Goal: Task Accomplishment & Management: Complete application form

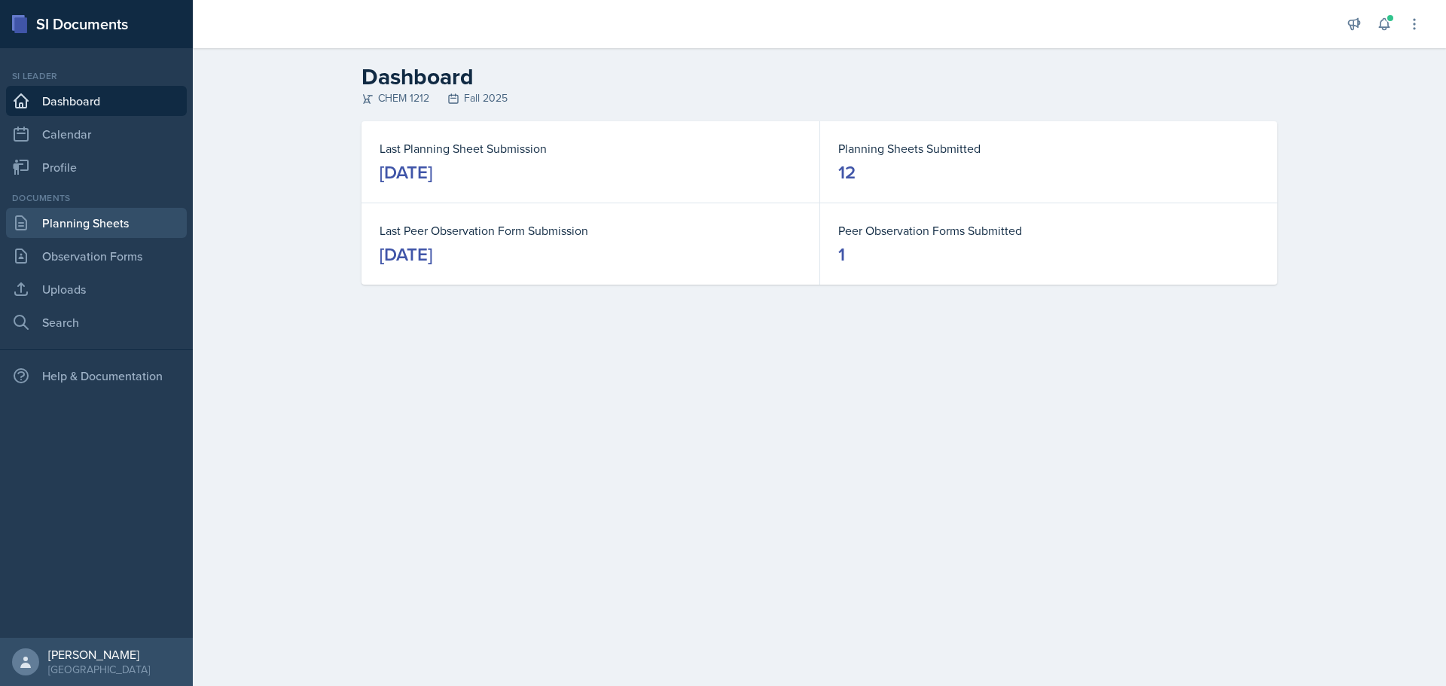
click at [88, 225] on link "Planning Sheets" at bounding box center [96, 223] width 181 height 30
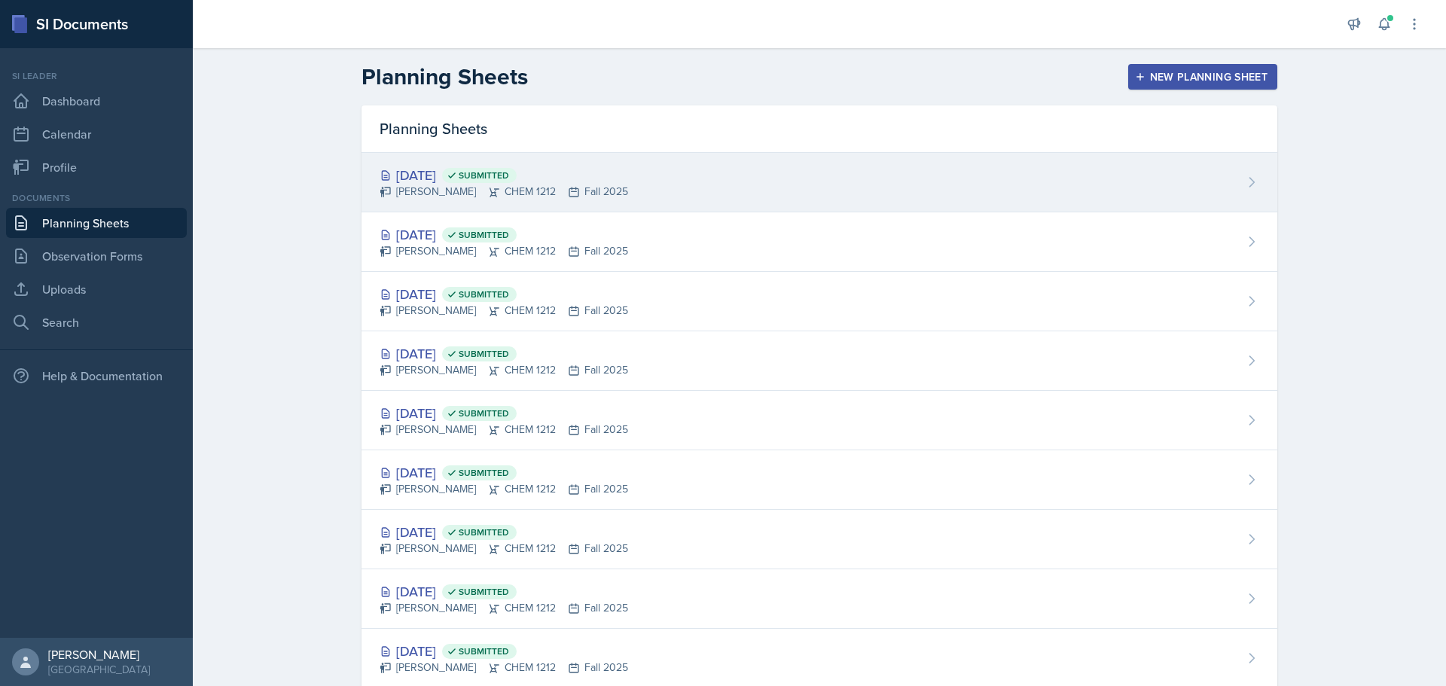
click at [952, 191] on div "[DATE] Submitted [PERSON_NAME] CHEM 1212 Fall 2025" at bounding box center [819, 182] width 916 height 59
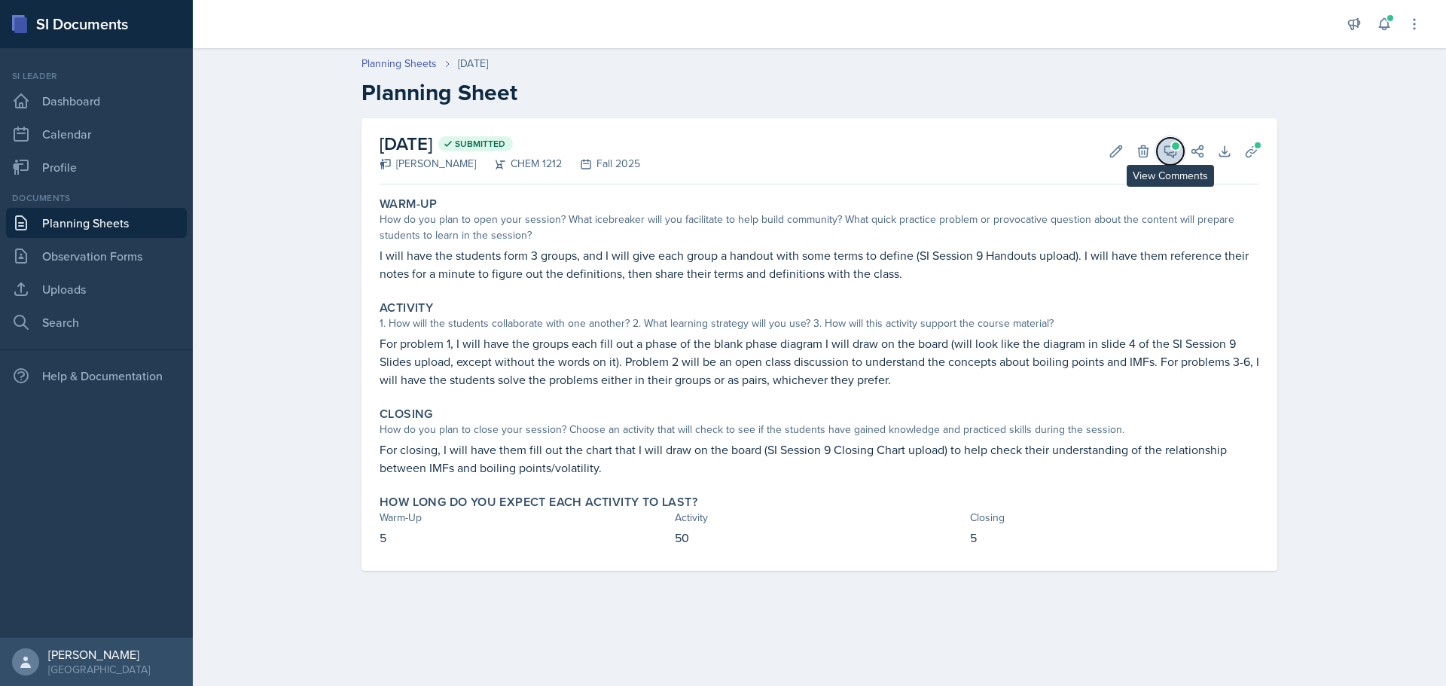
click at [1177, 151] on icon at bounding box center [1169, 151] width 15 height 15
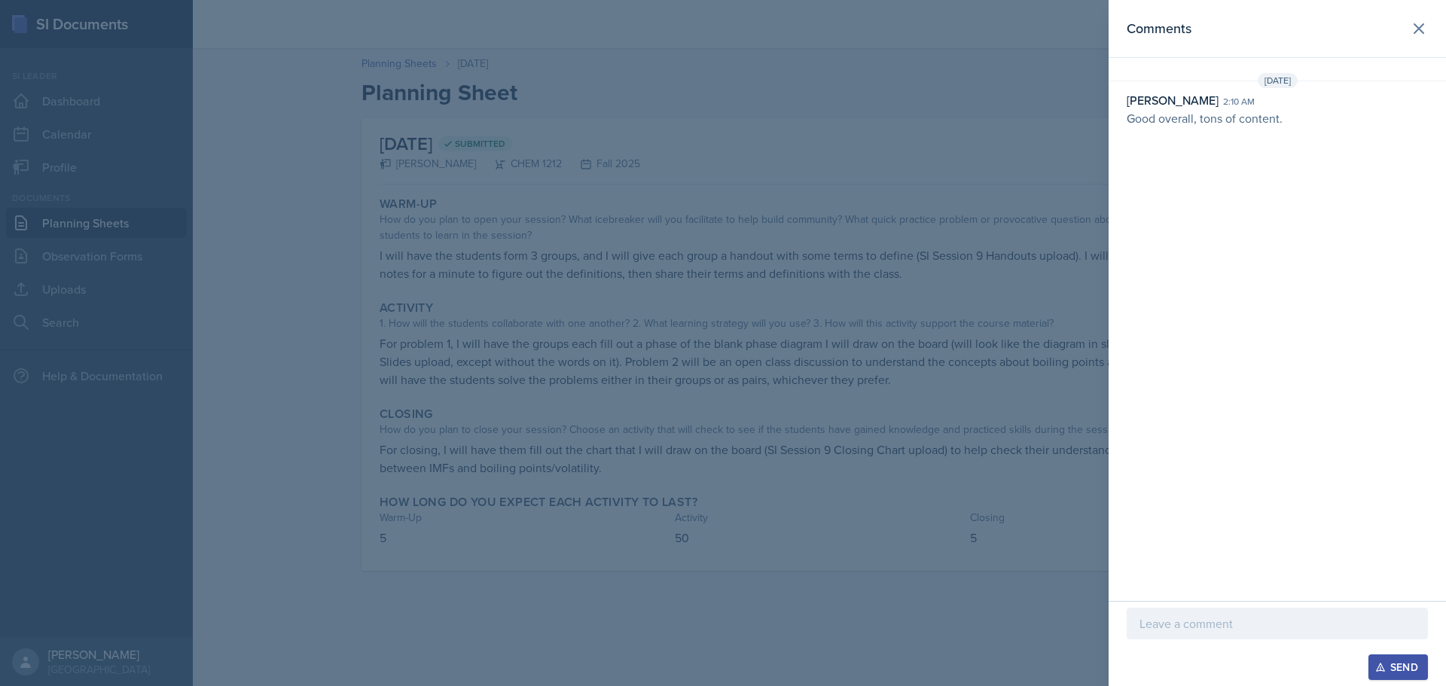
click at [1199, 617] on p at bounding box center [1277, 623] width 276 height 18
click at [1389, 673] on div "Send" at bounding box center [1398, 667] width 40 height 12
click at [1412, 29] on icon at bounding box center [1418, 29] width 18 height 18
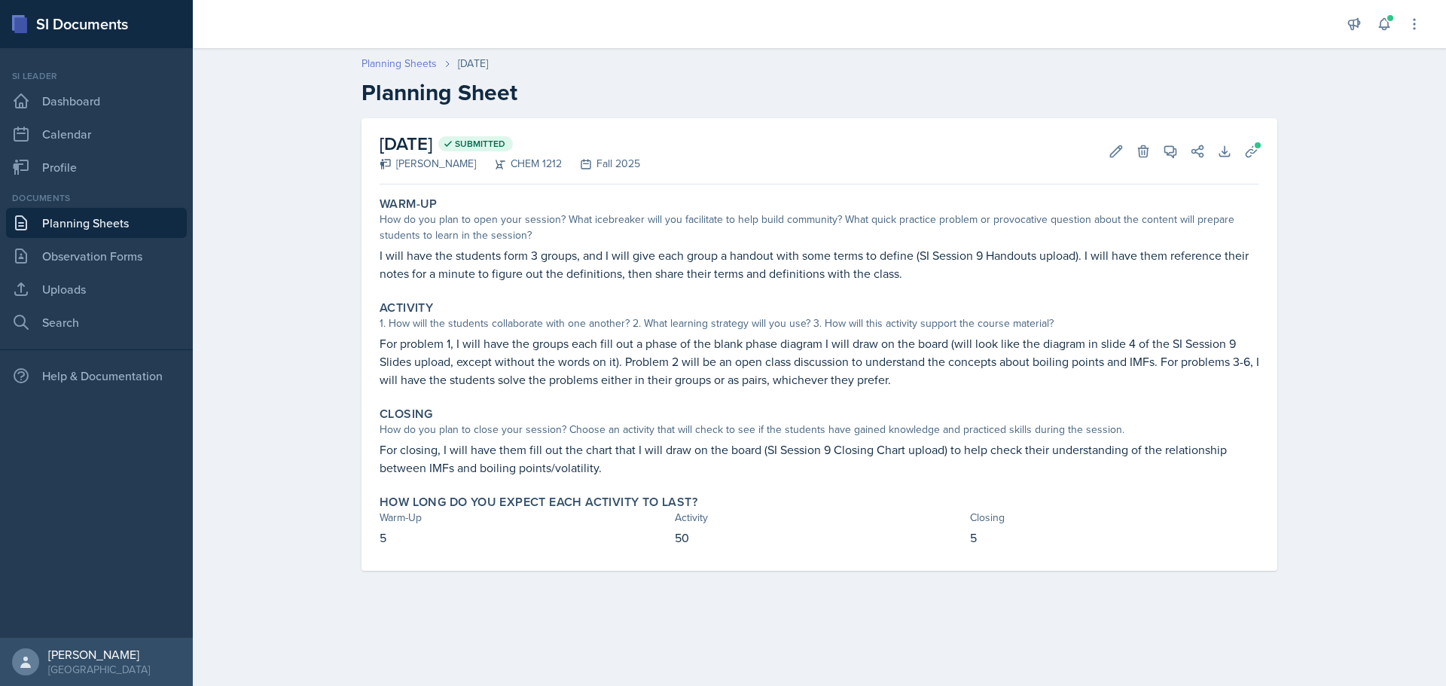
click at [416, 63] on link "Planning Sheets" at bounding box center [398, 64] width 75 height 16
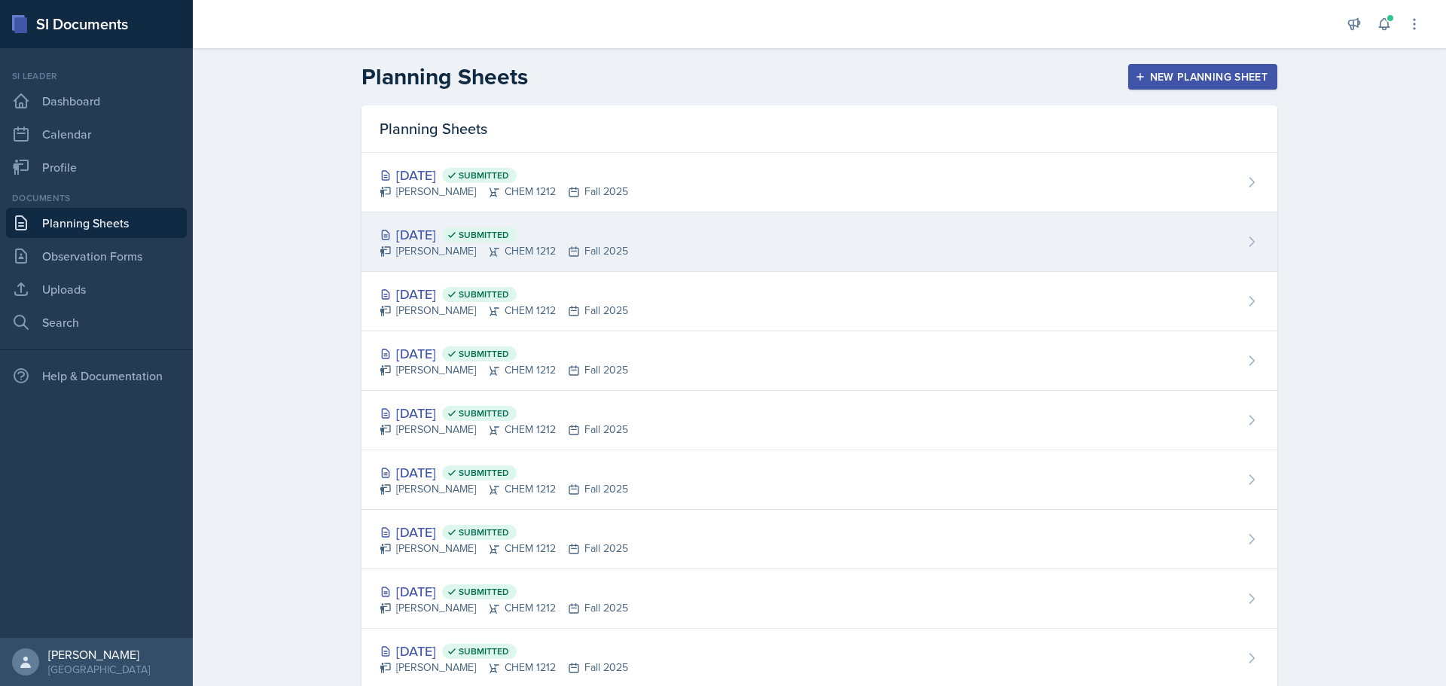
click at [612, 233] on div "[DATE] Submitted" at bounding box center [503, 234] width 248 height 20
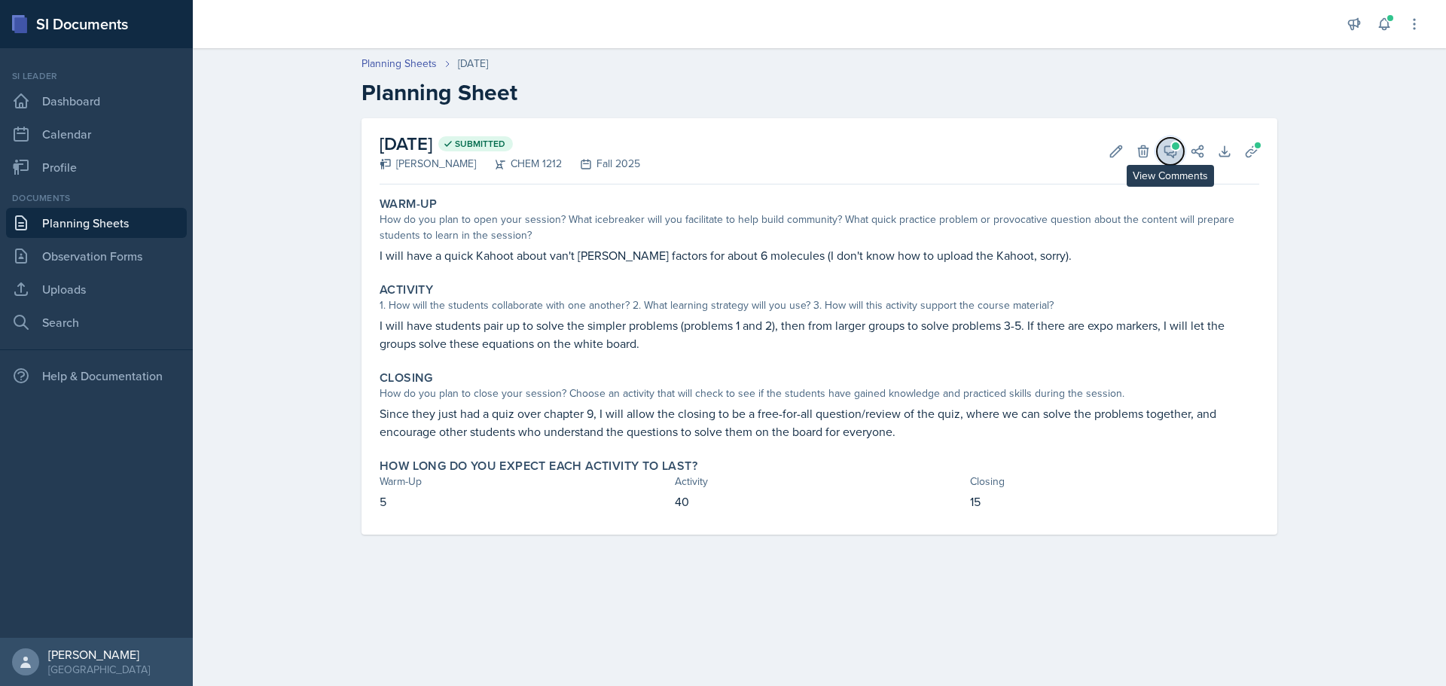
click at [1174, 151] on icon at bounding box center [1169, 151] width 15 height 15
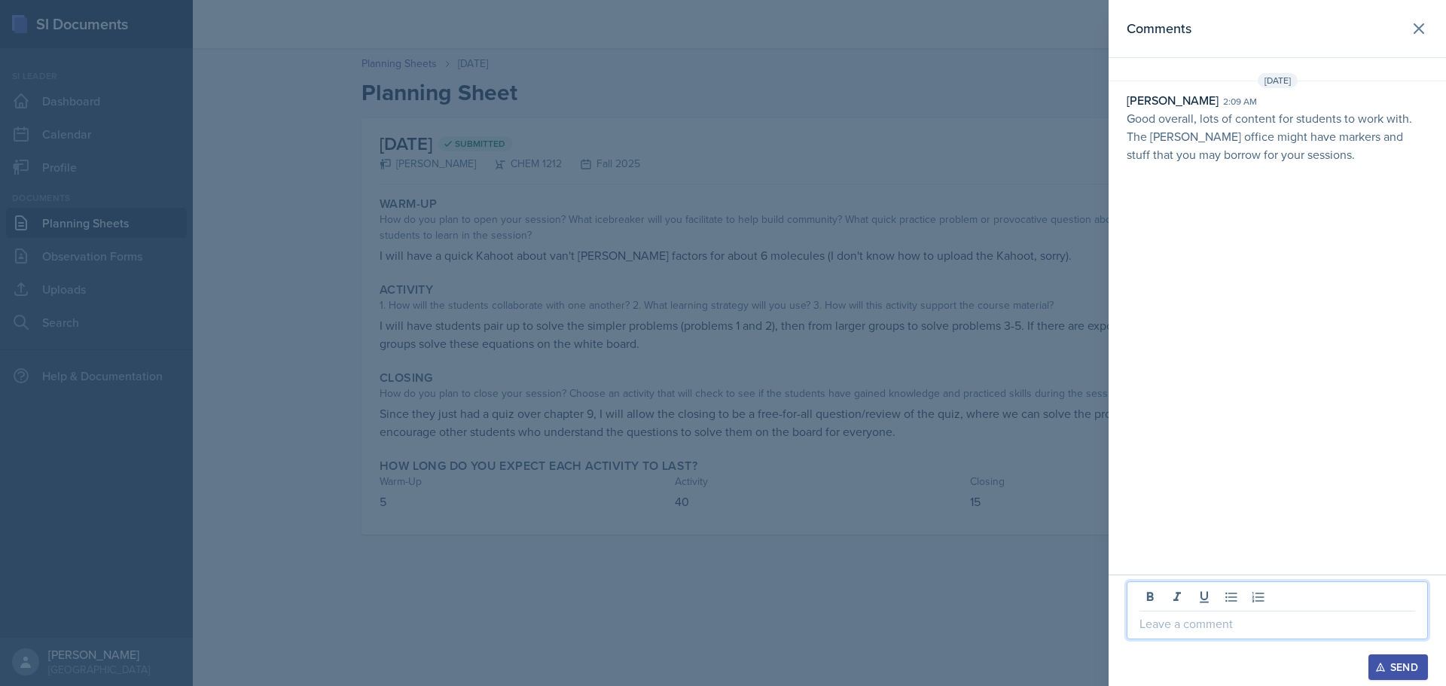
click at [1199, 622] on p at bounding box center [1277, 623] width 276 height 18
click at [1385, 661] on div "Send" at bounding box center [1398, 667] width 40 height 12
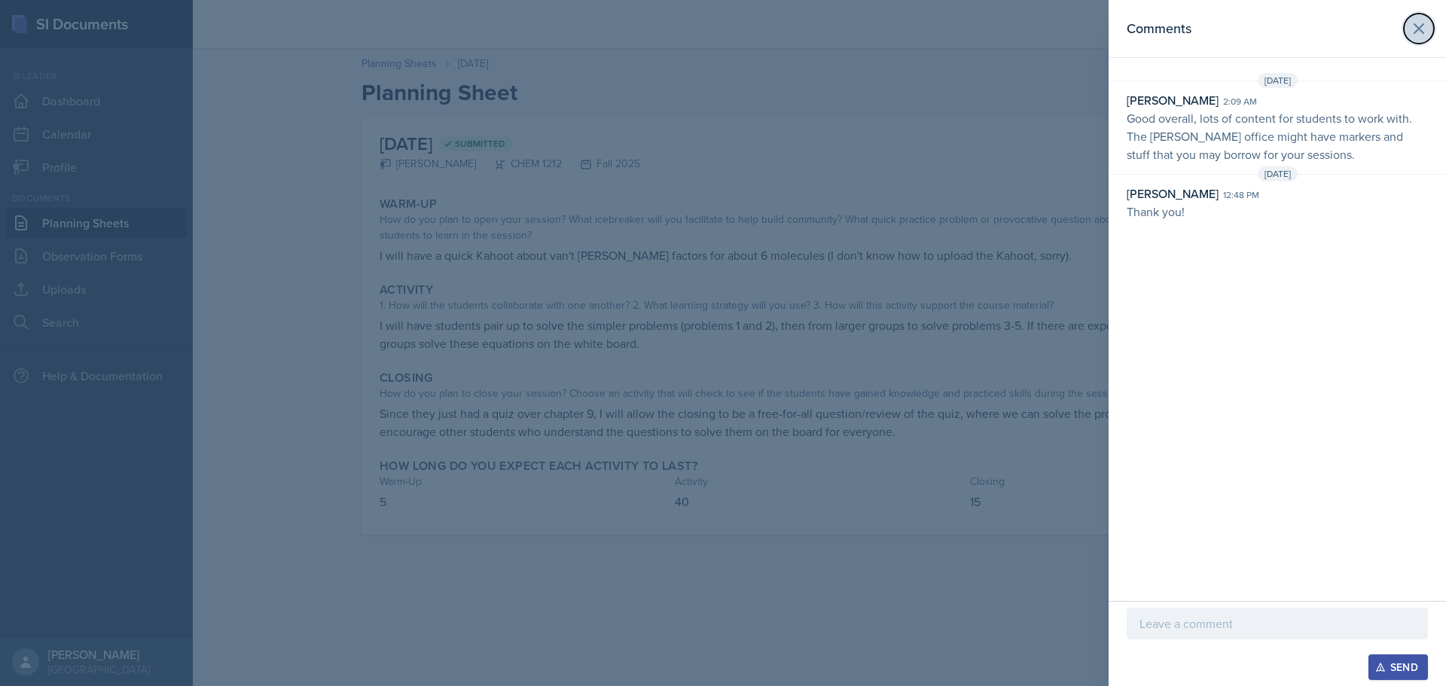
click at [1415, 28] on icon at bounding box center [1418, 29] width 18 height 18
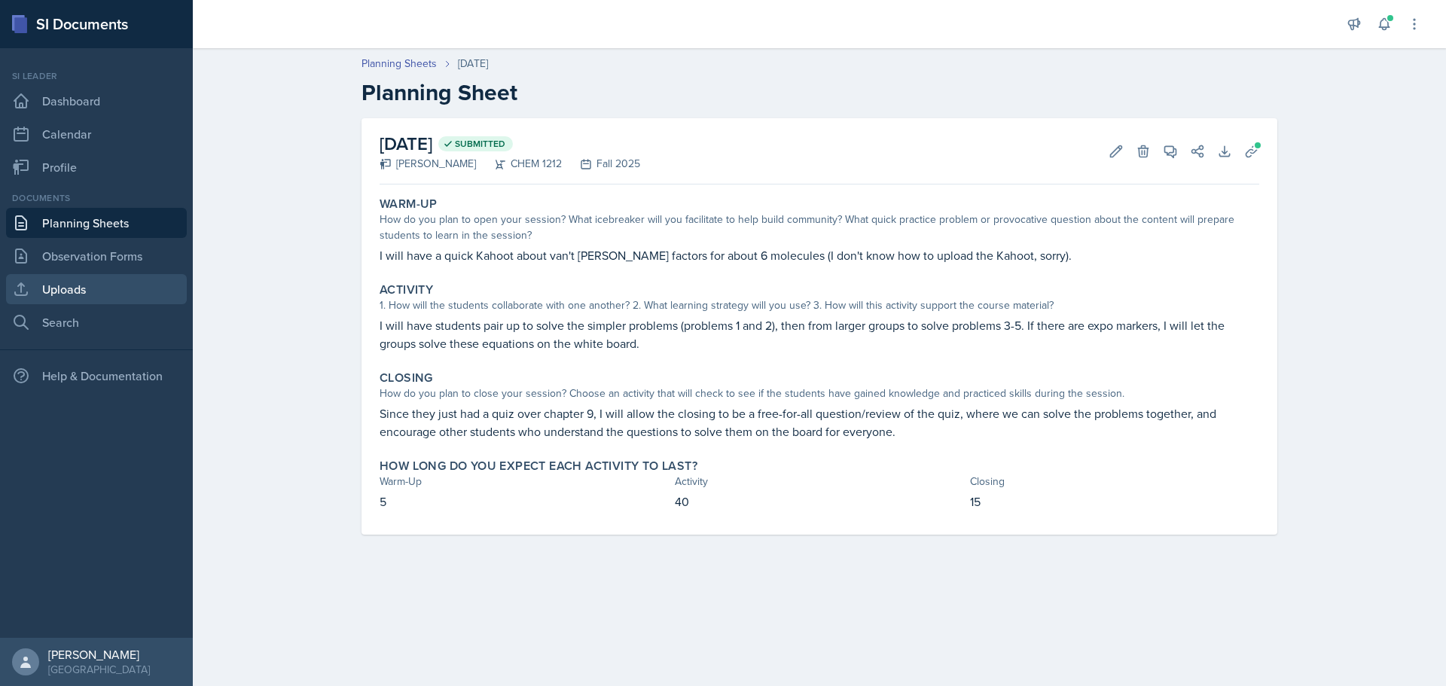
click at [72, 295] on link "Uploads" at bounding box center [96, 289] width 181 height 30
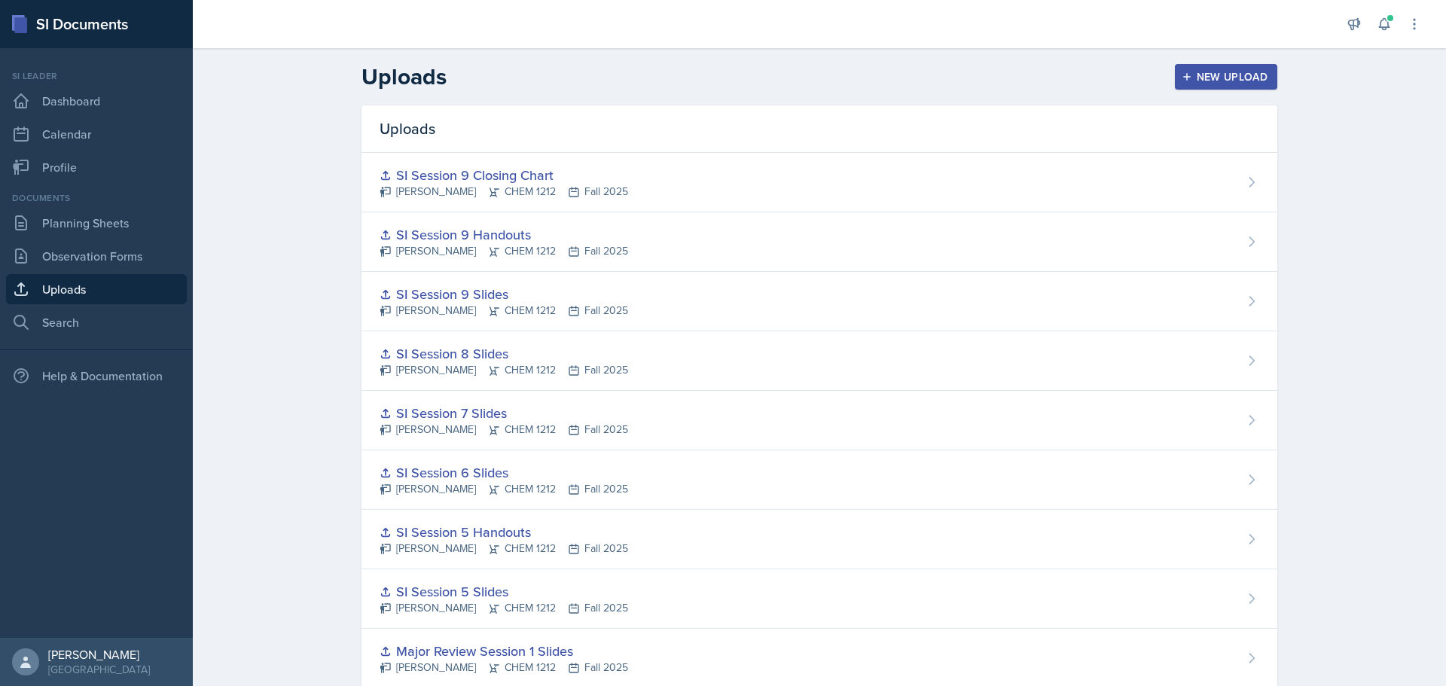
click at [1206, 77] on div "New Upload" at bounding box center [1226, 77] width 84 height 12
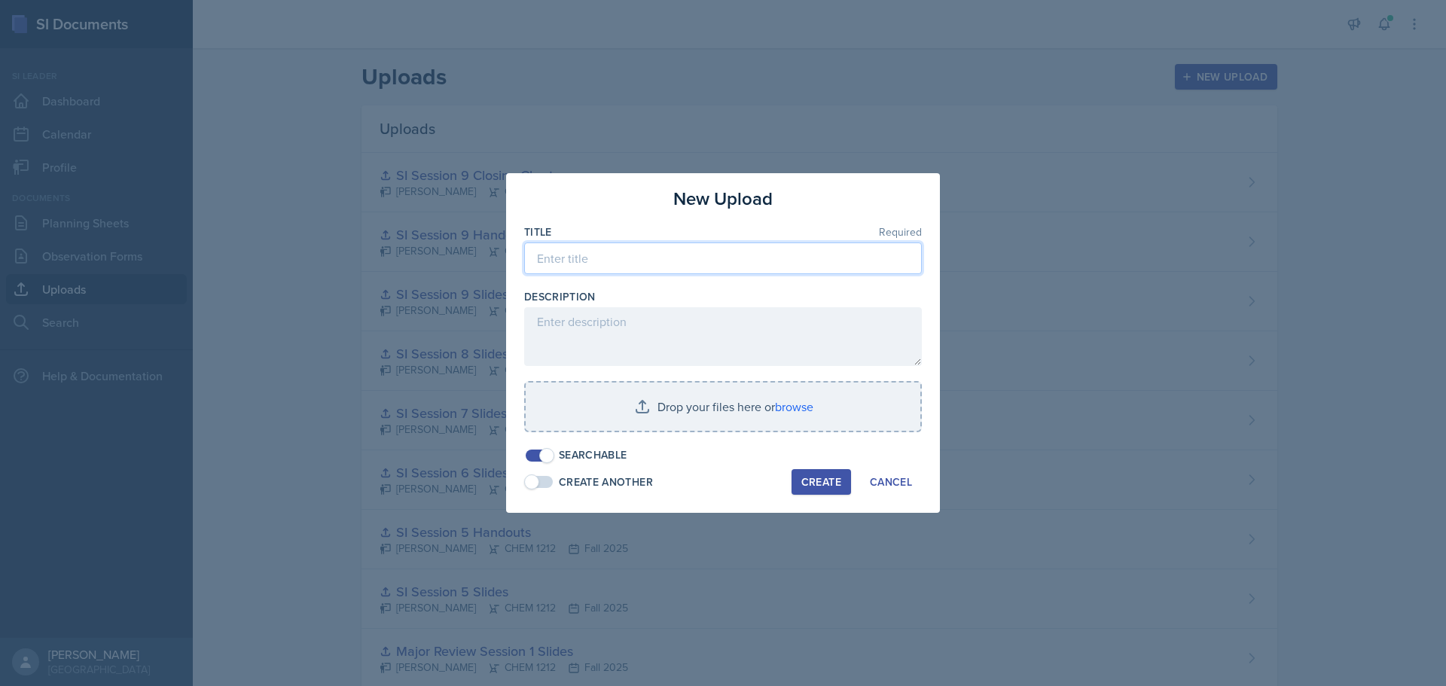
click at [584, 257] on input at bounding box center [723, 258] width 398 height 32
type input "Major Review 2 Slides"
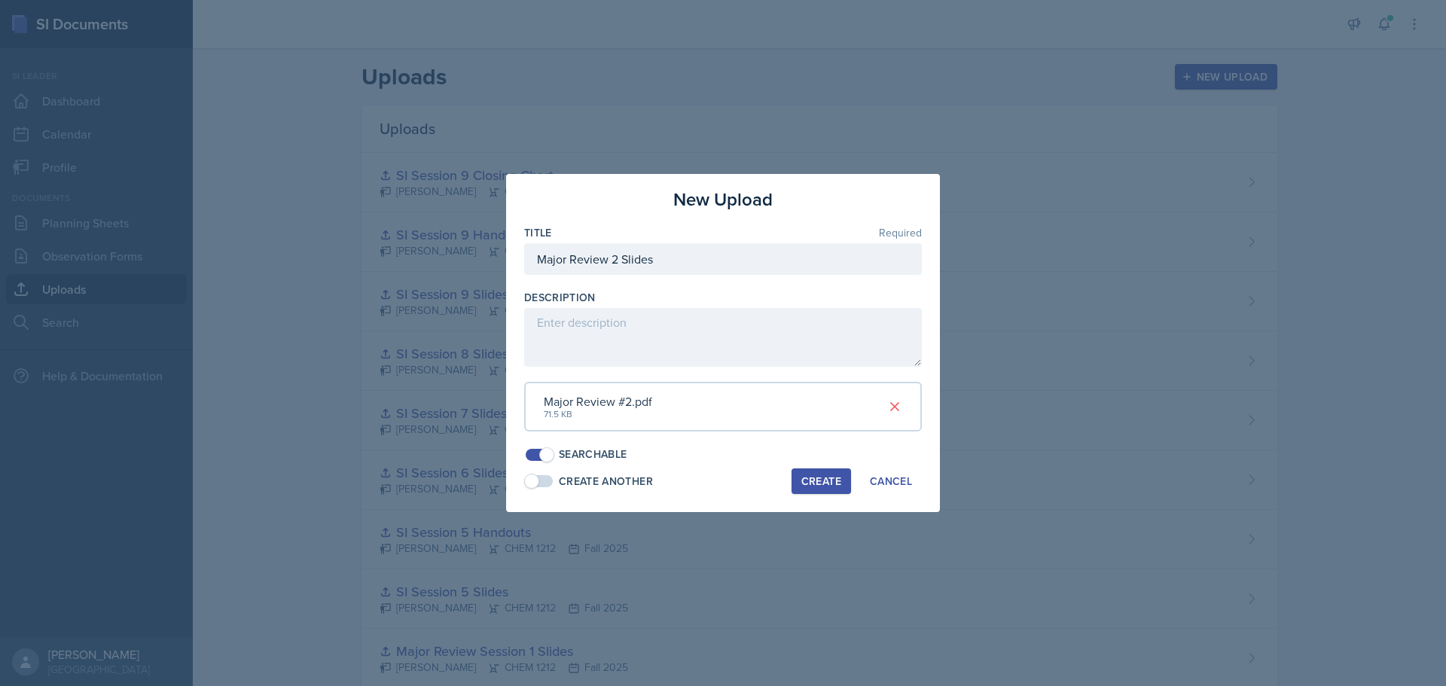
click at [821, 483] on div "Create" at bounding box center [821, 481] width 40 height 12
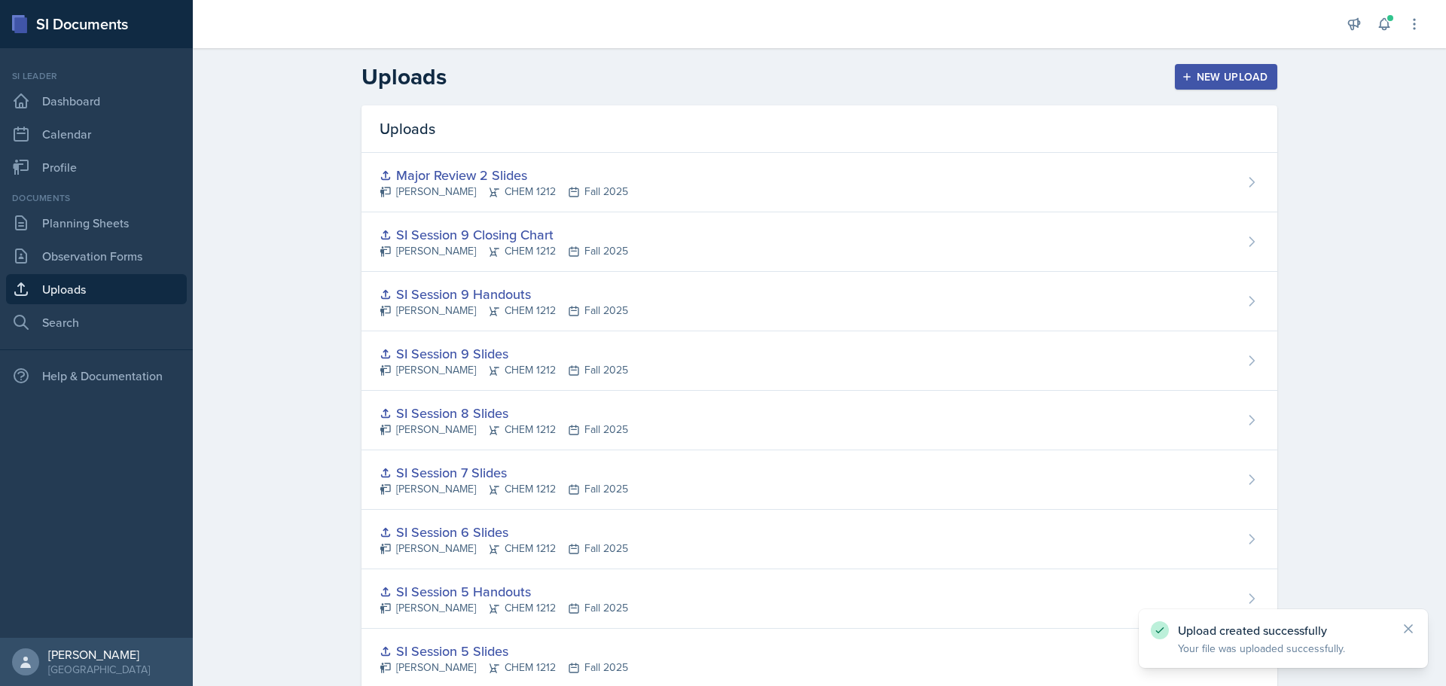
click at [1207, 82] on div "New Upload" at bounding box center [1226, 77] width 84 height 12
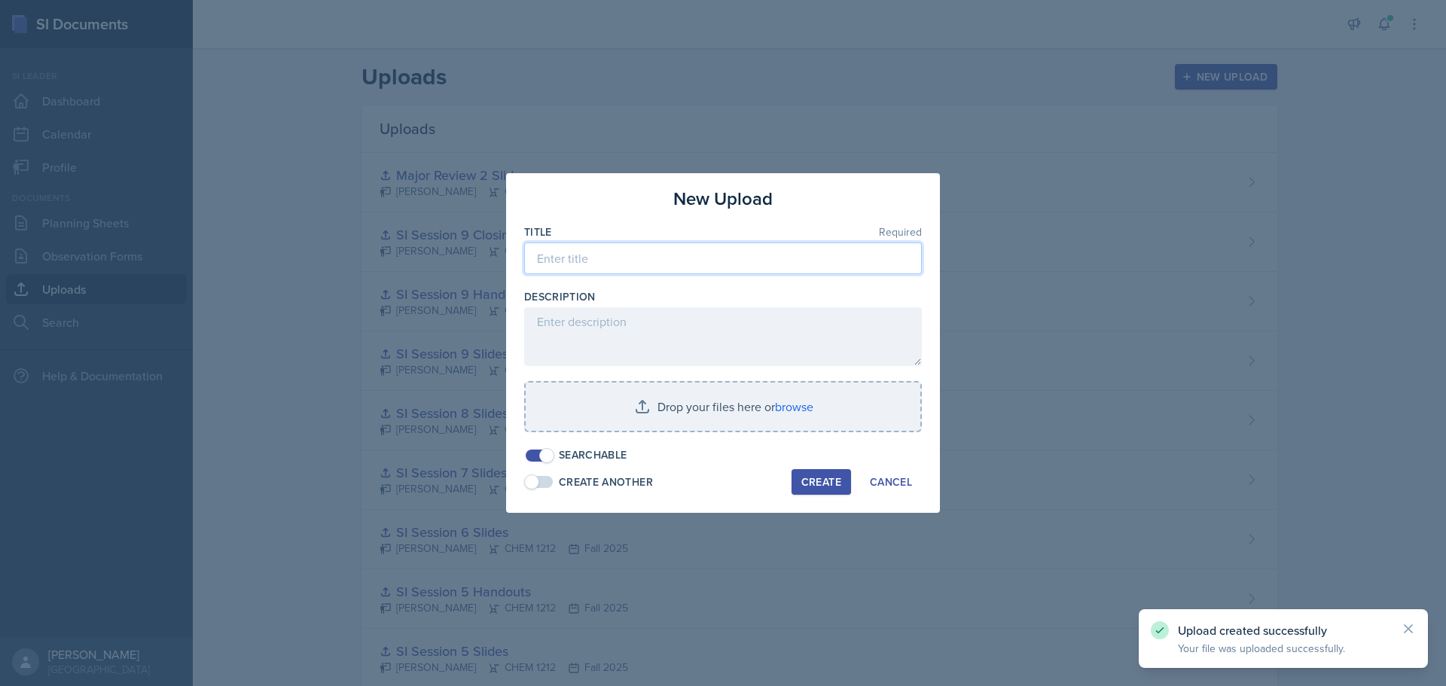
click at [605, 259] on input at bounding box center [723, 258] width 398 height 32
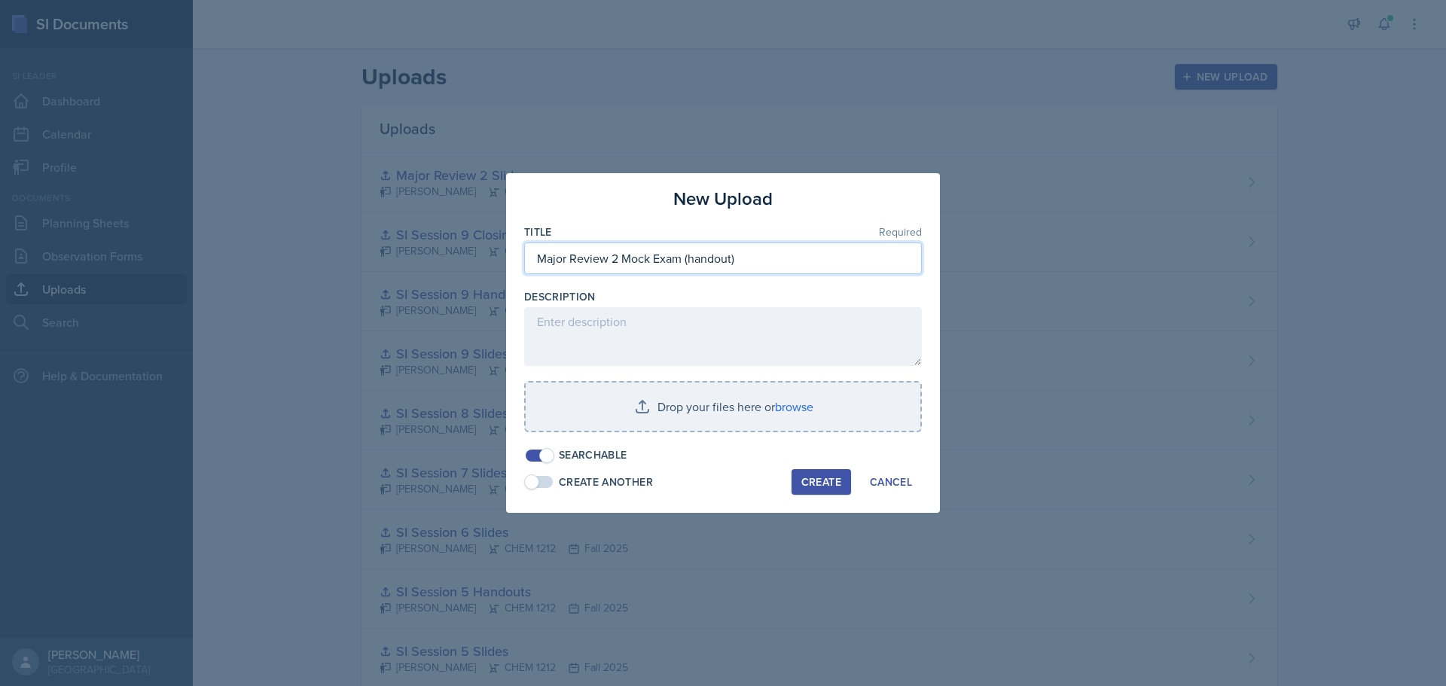
type input "Major Review 2 Mock Exam (handout)"
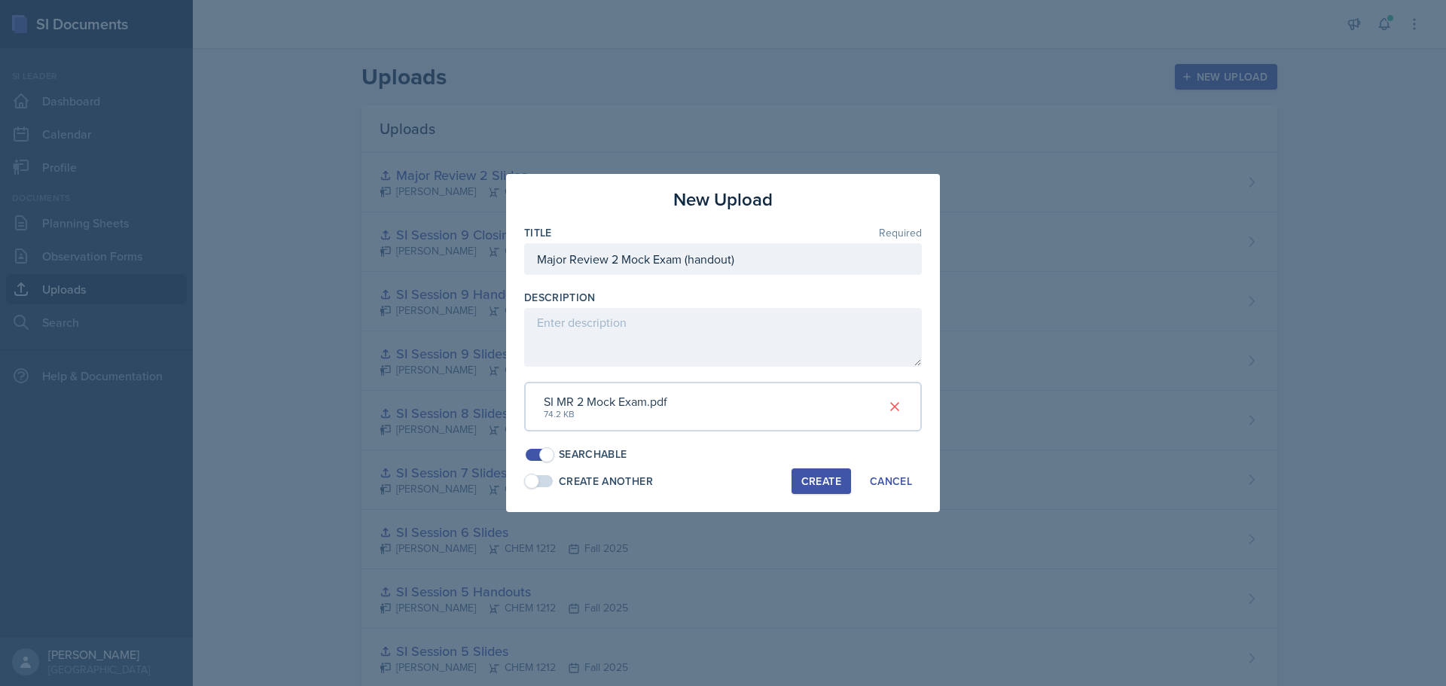
click at [827, 483] on div "Create" at bounding box center [821, 481] width 40 height 12
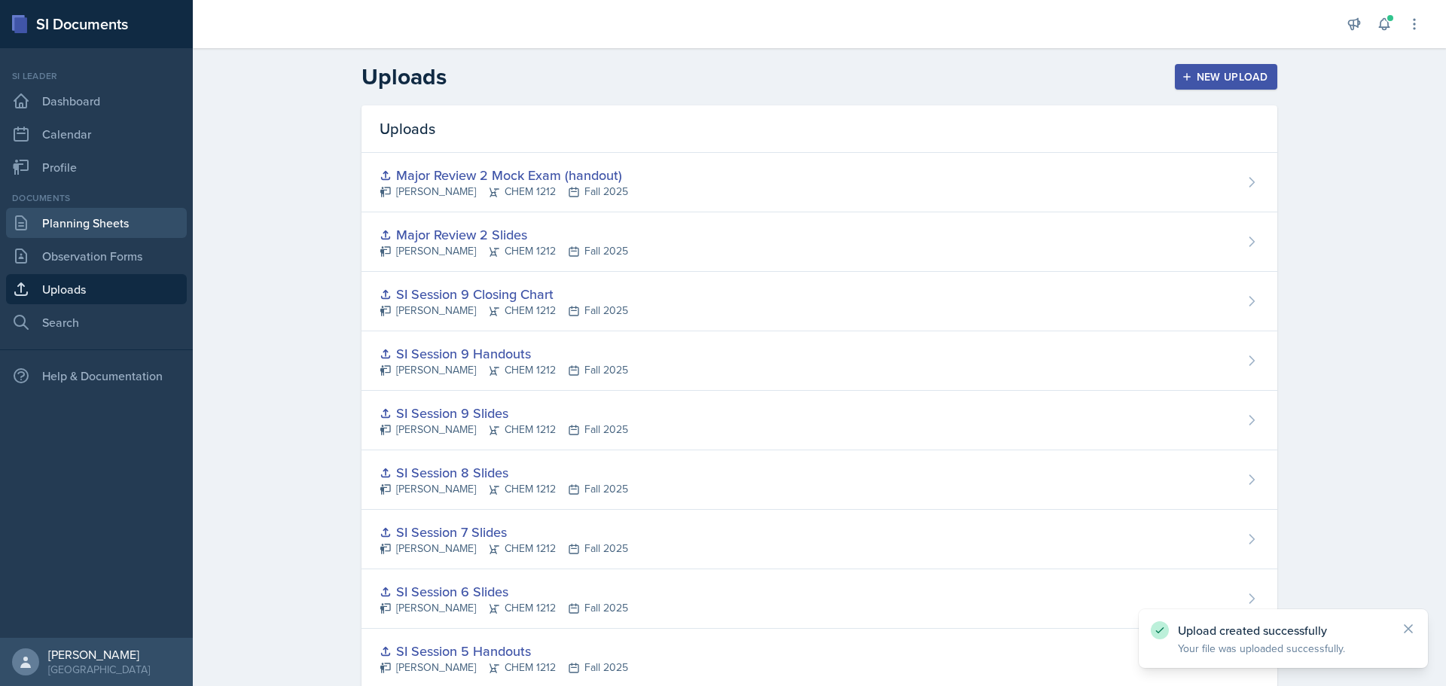
click at [91, 224] on link "Planning Sheets" at bounding box center [96, 223] width 181 height 30
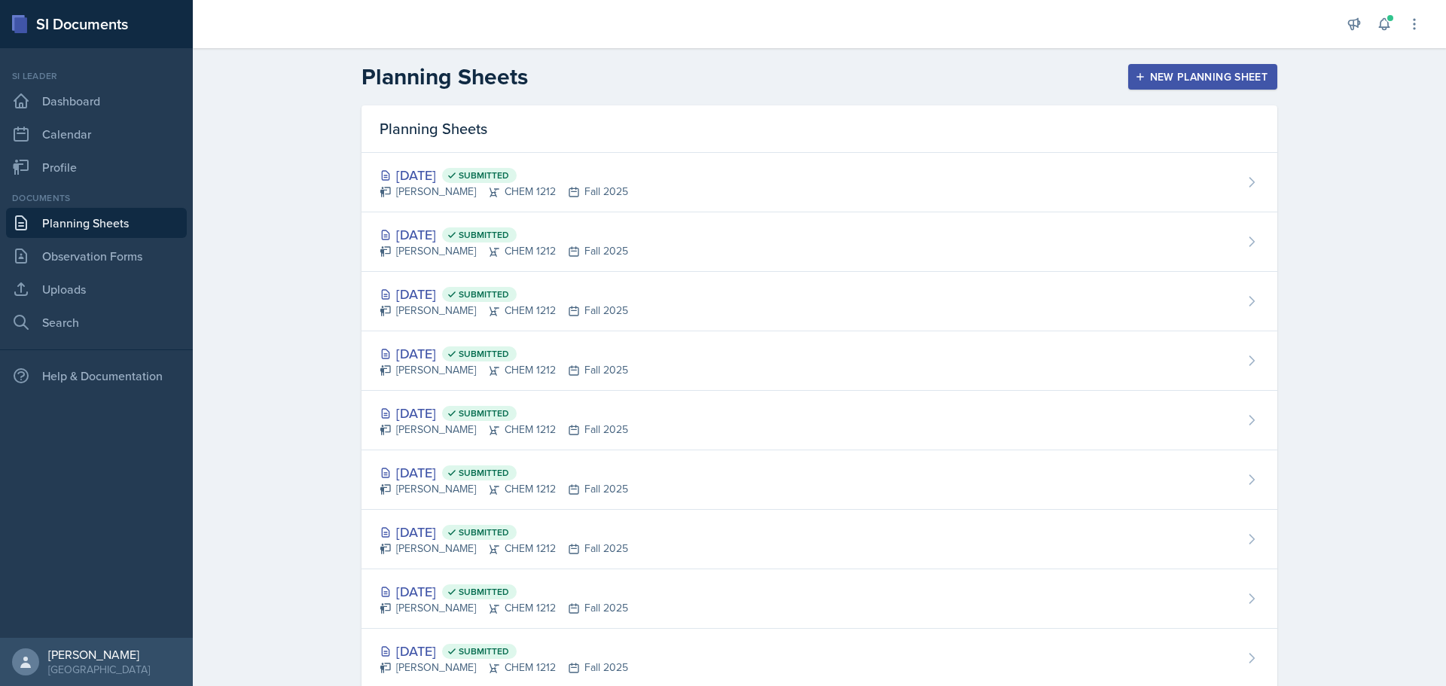
click at [1181, 75] on div "New Planning Sheet" at bounding box center [1203, 77] width 130 height 12
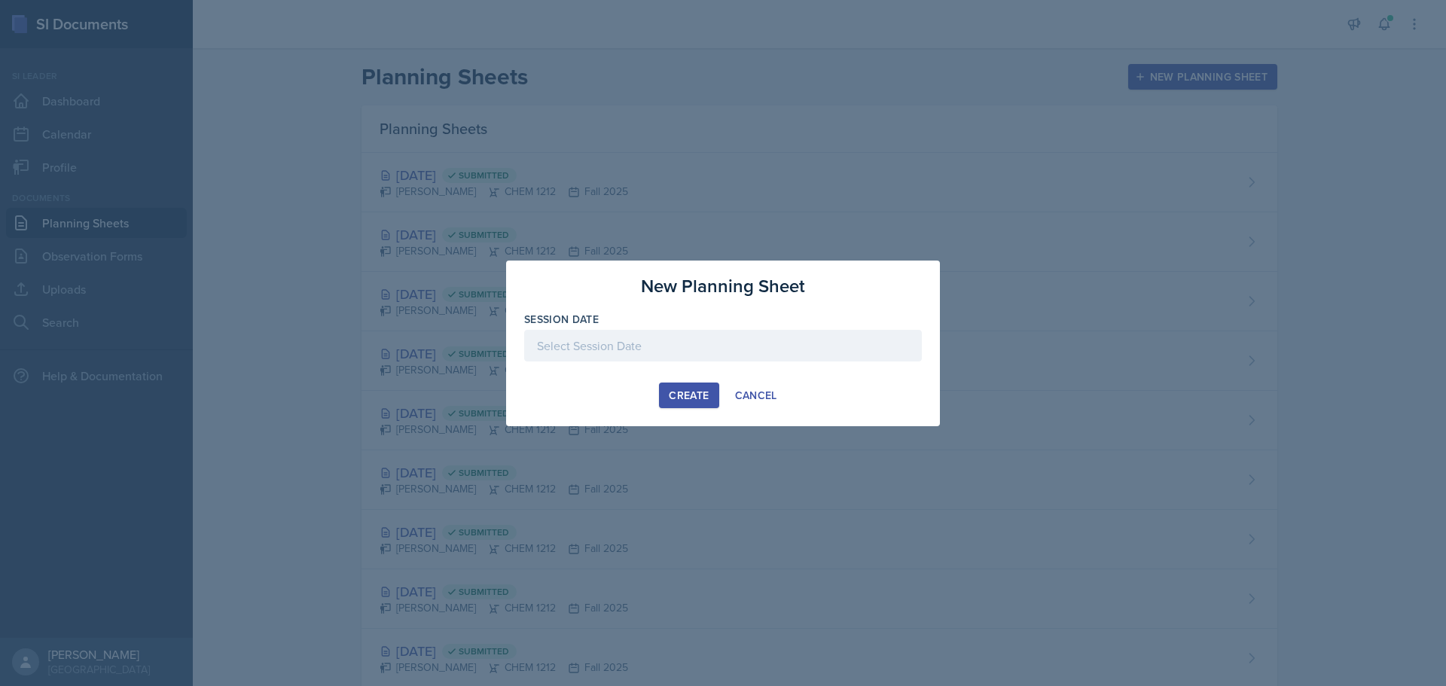
click at [633, 336] on div at bounding box center [723, 346] width 398 height 32
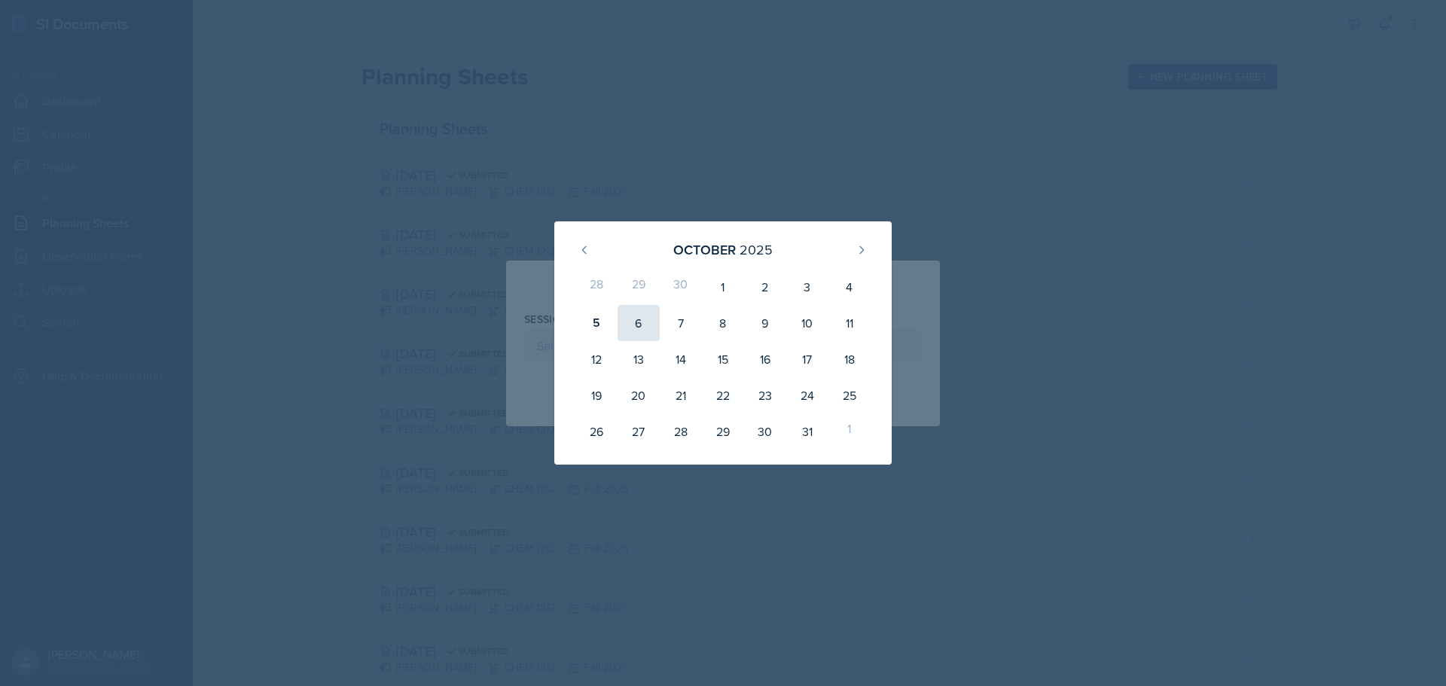
click at [632, 321] on div "6" at bounding box center [638, 323] width 42 height 36
type input "[DATE]"
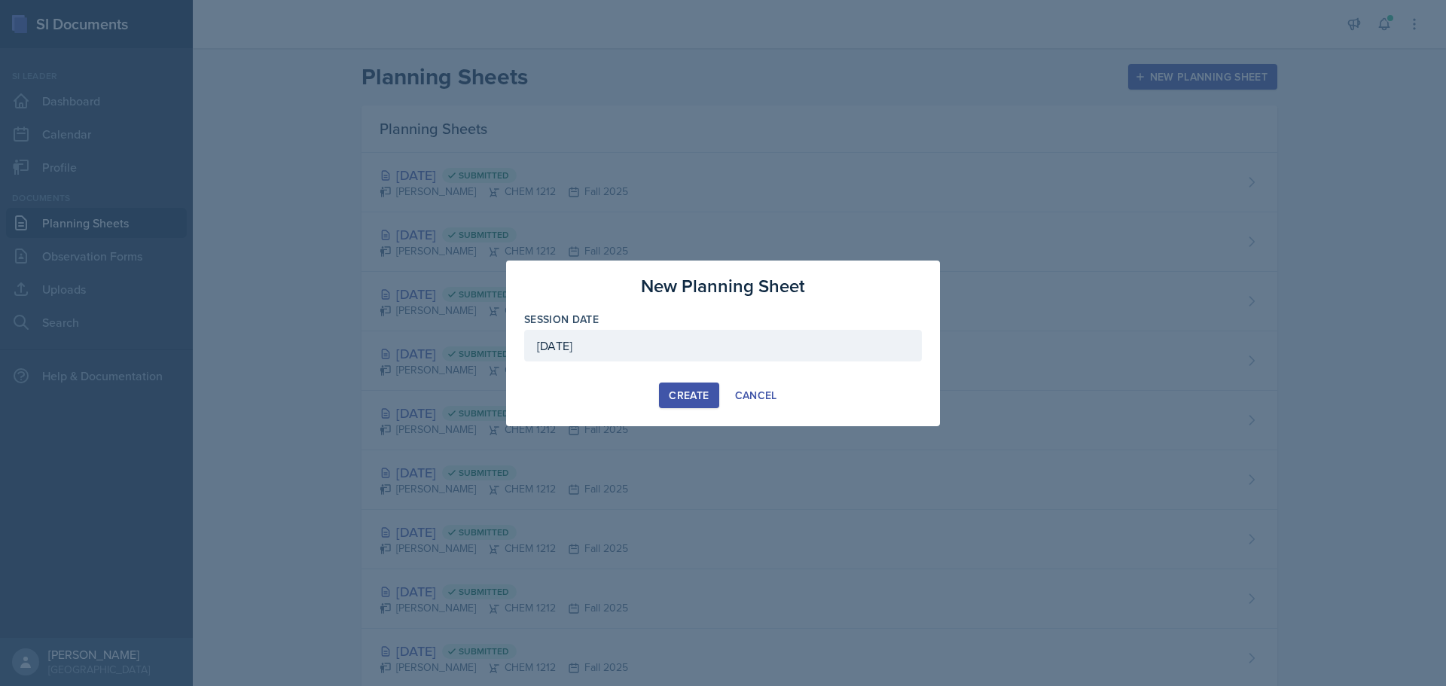
click at [693, 392] on div "Create" at bounding box center [689, 395] width 40 height 12
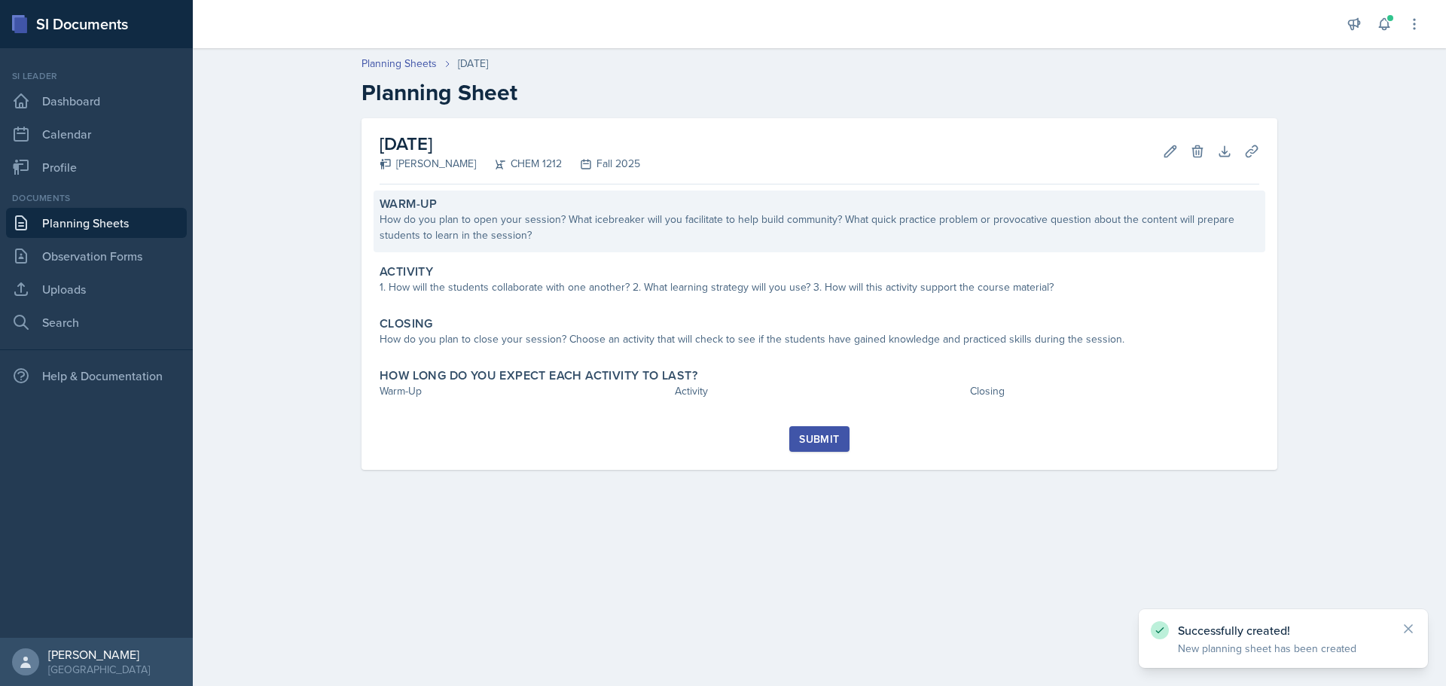
click at [543, 226] on div "How do you plan to open your session? What icebreaker will you facilitate to he…" at bounding box center [818, 228] width 879 height 32
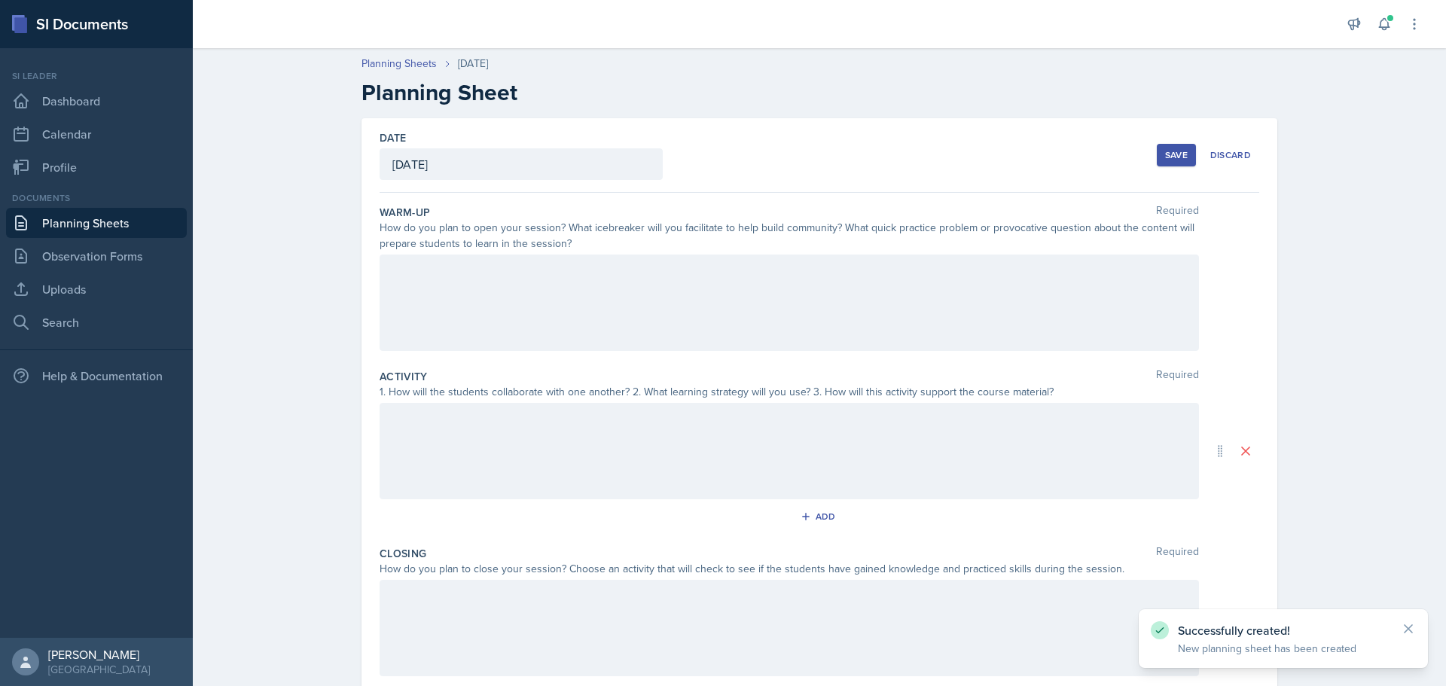
click at [523, 294] on div at bounding box center [788, 302] width 819 height 96
click at [532, 312] on div at bounding box center [788, 302] width 819 height 96
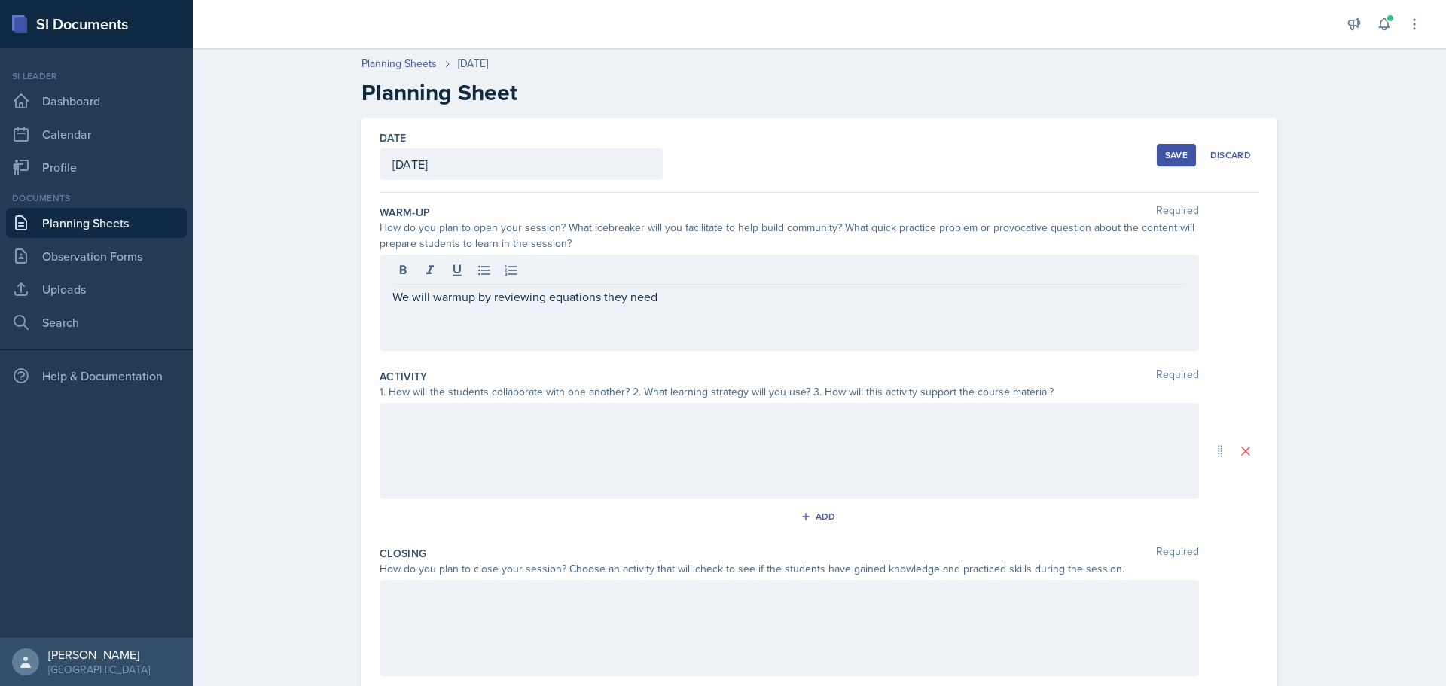
drag, startPoint x: 382, startPoint y: 294, endPoint x: 414, endPoint y: 349, distance: 63.4
click at [383, 294] on div "We will warmup by reviewing equations they need" at bounding box center [788, 302] width 819 height 96
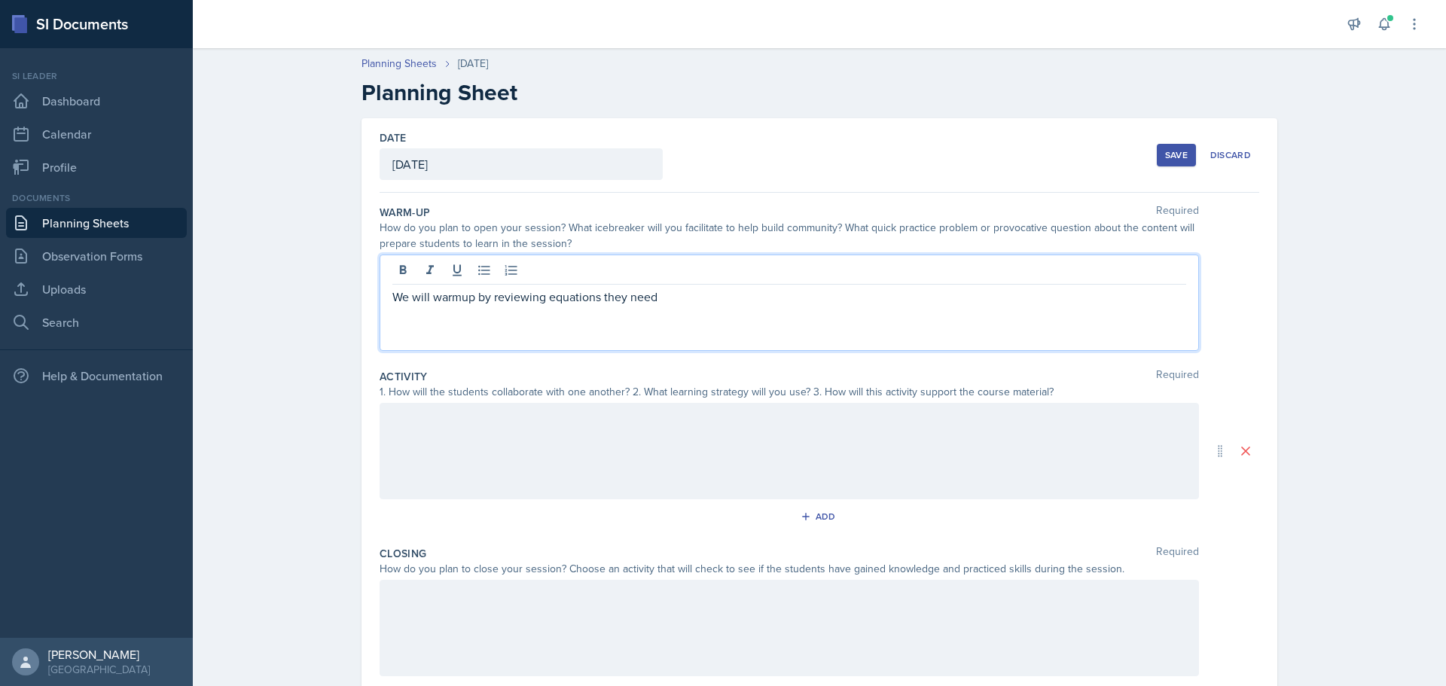
drag, startPoint x: 390, startPoint y: 298, endPoint x: 414, endPoint y: 352, distance: 59.3
click at [392, 299] on p "We will warmup by reviewing equations they need" at bounding box center [789, 297] width 794 height 18
click at [830, 294] on p "(this is a major review session) We will warmup by reviewing equations they need" at bounding box center [789, 297] width 794 height 18
drag, startPoint x: 393, startPoint y: 299, endPoint x: 545, endPoint y: 378, distance: 171.4
click at [394, 300] on p "(this is a major review session) We will warmup by reviewing equations they need" at bounding box center [789, 297] width 794 height 18
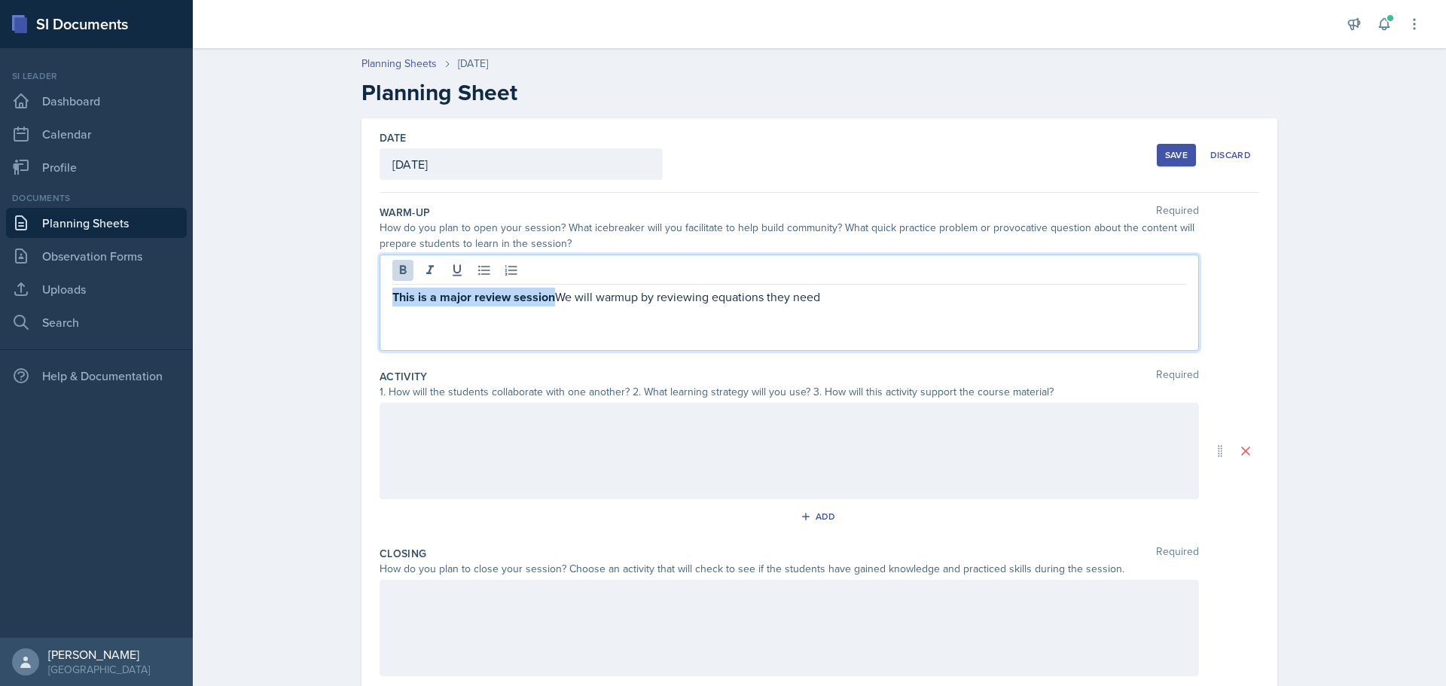
drag, startPoint x: 547, startPoint y: 297, endPoint x: 366, endPoint y: 298, distance: 181.5
click at [366, 298] on div "Date [DATE] [DATE] 28 29 30 1 2 3 4 5 6 7 8 9 10 11 12 13 14 15 16 17 18 19 20 …" at bounding box center [819, 451] width 916 height 666
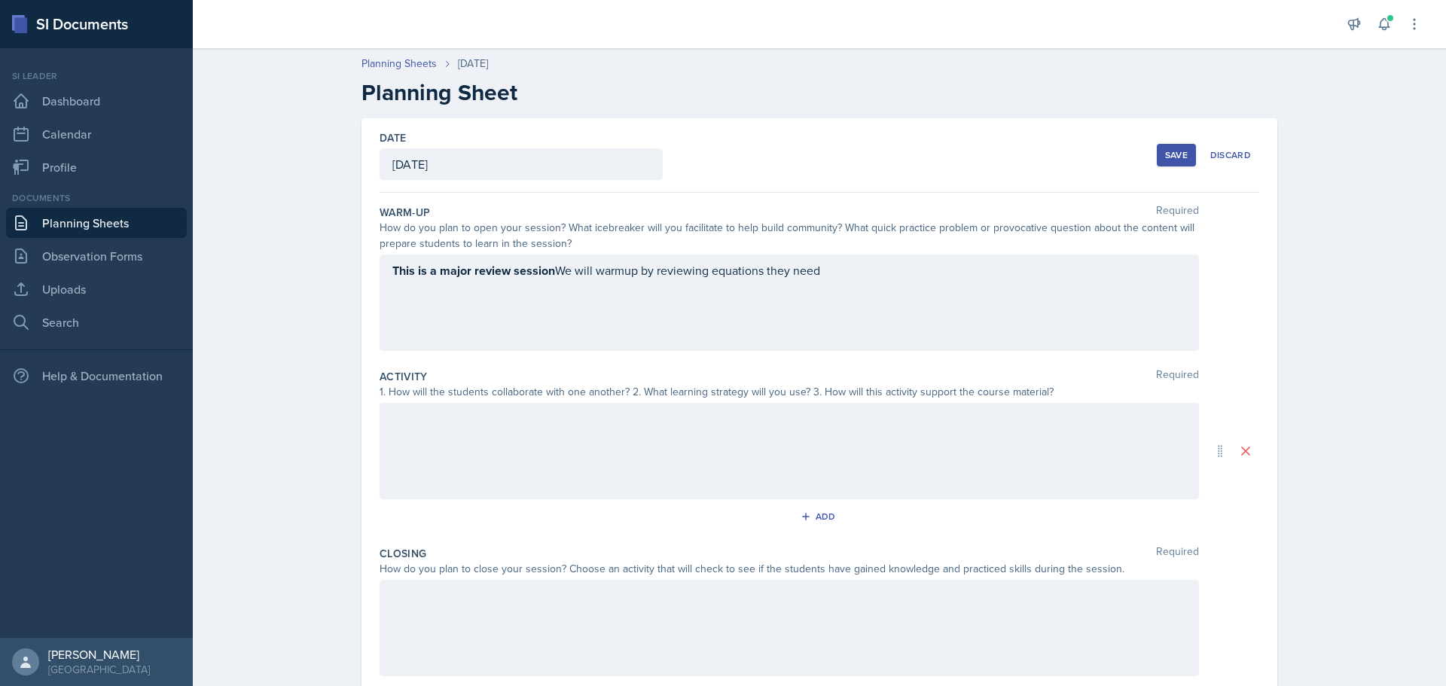
click at [719, 312] on div "This is a major review session We will warmup by reviewing equations they need" at bounding box center [788, 302] width 819 height 96
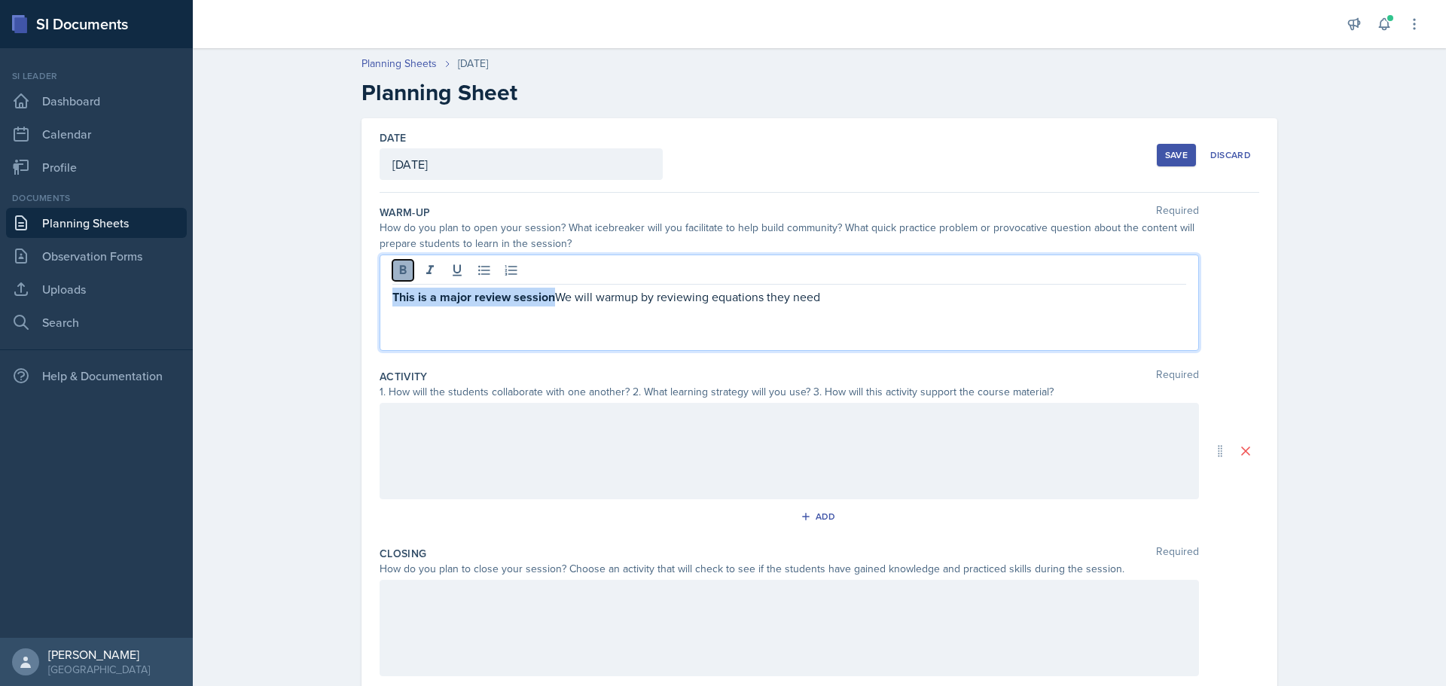
click at [396, 264] on icon at bounding box center [402, 270] width 15 height 15
click at [392, 303] on p "This is a major review session We will warmup by reviewing equations they need" at bounding box center [789, 297] width 794 height 18
click at [548, 295] on p "**This is a major review session We will warmup by reviewing equations they need" at bounding box center [789, 297] width 794 height 18
click at [871, 294] on p "**This is a major review session** We will warmup by reviewing equations they n…" at bounding box center [789, 297] width 794 height 18
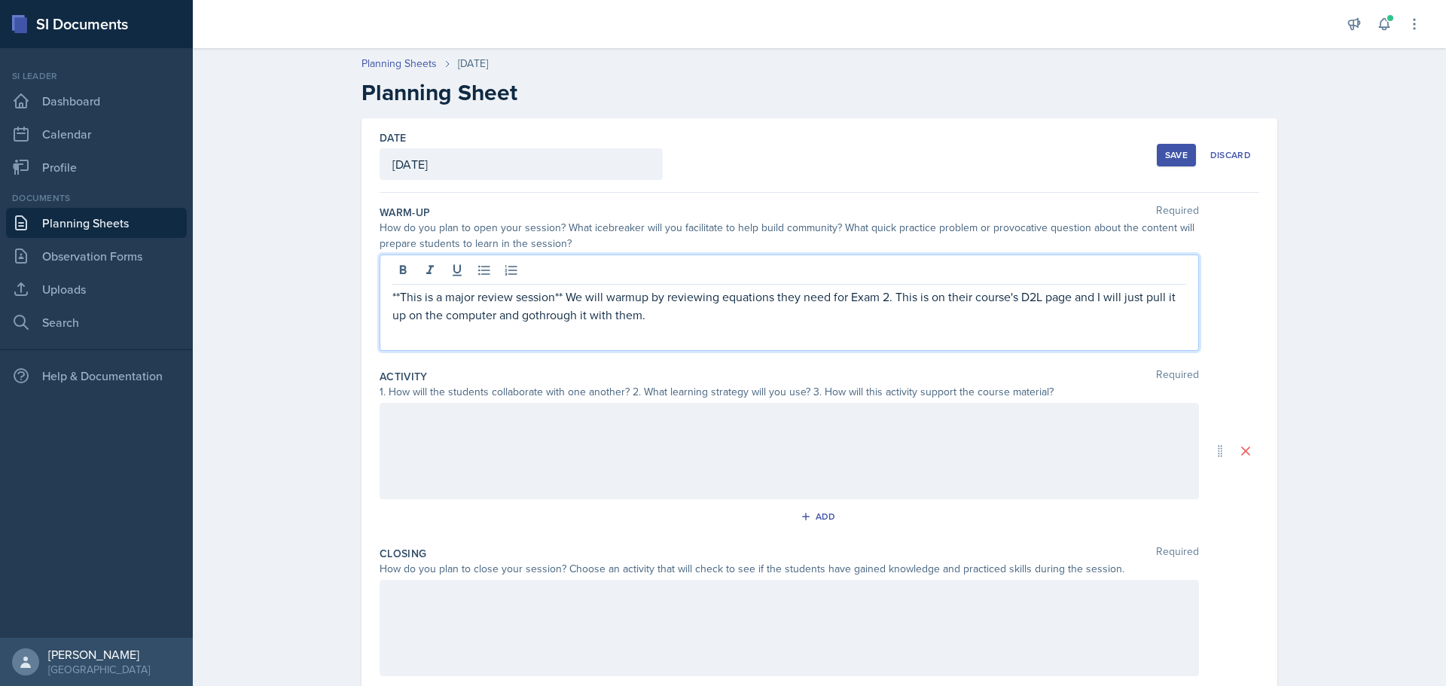
click at [529, 320] on p "**This is a major review session** We will warmup by reviewing equations they n…" at bounding box center [789, 306] width 794 height 36
click at [1074, 297] on p "**This is a major review session** We will warmup by reviewing equations they n…" at bounding box center [789, 306] width 794 height 36
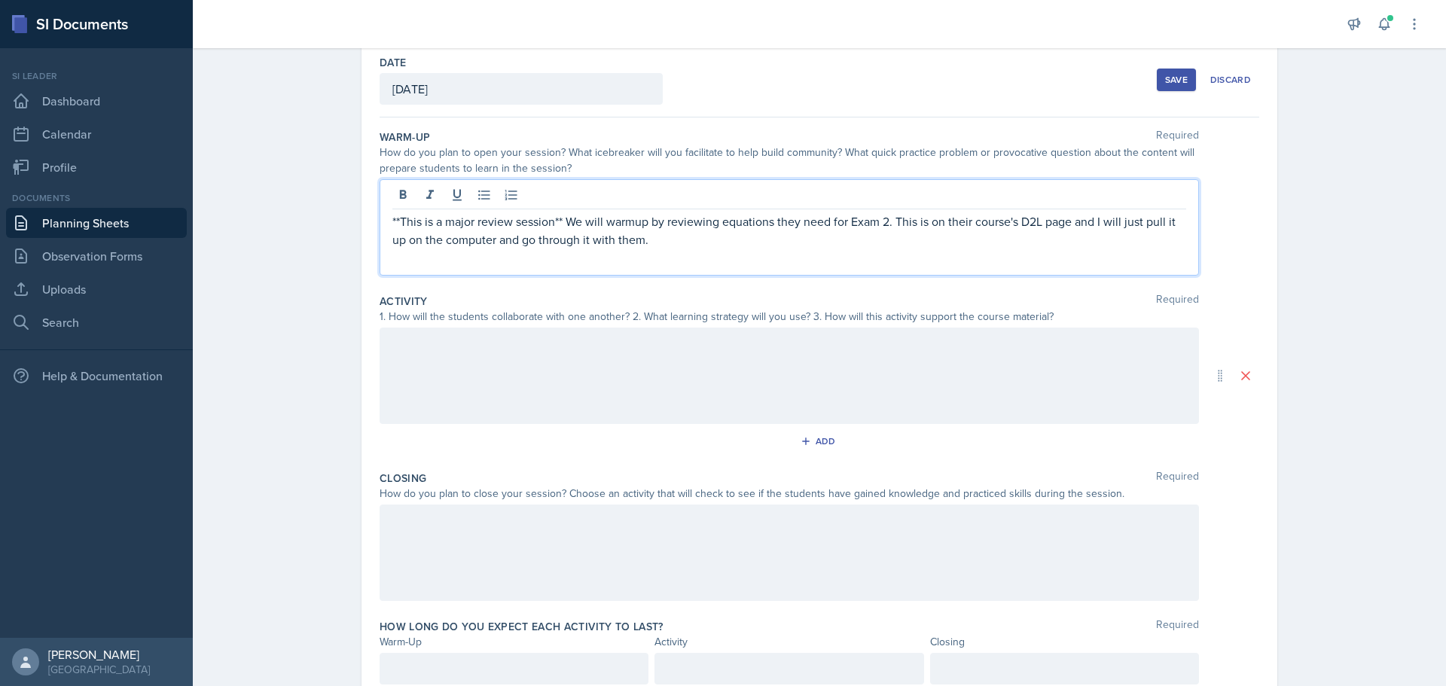
click at [702, 385] on div at bounding box center [788, 376] width 819 height 96
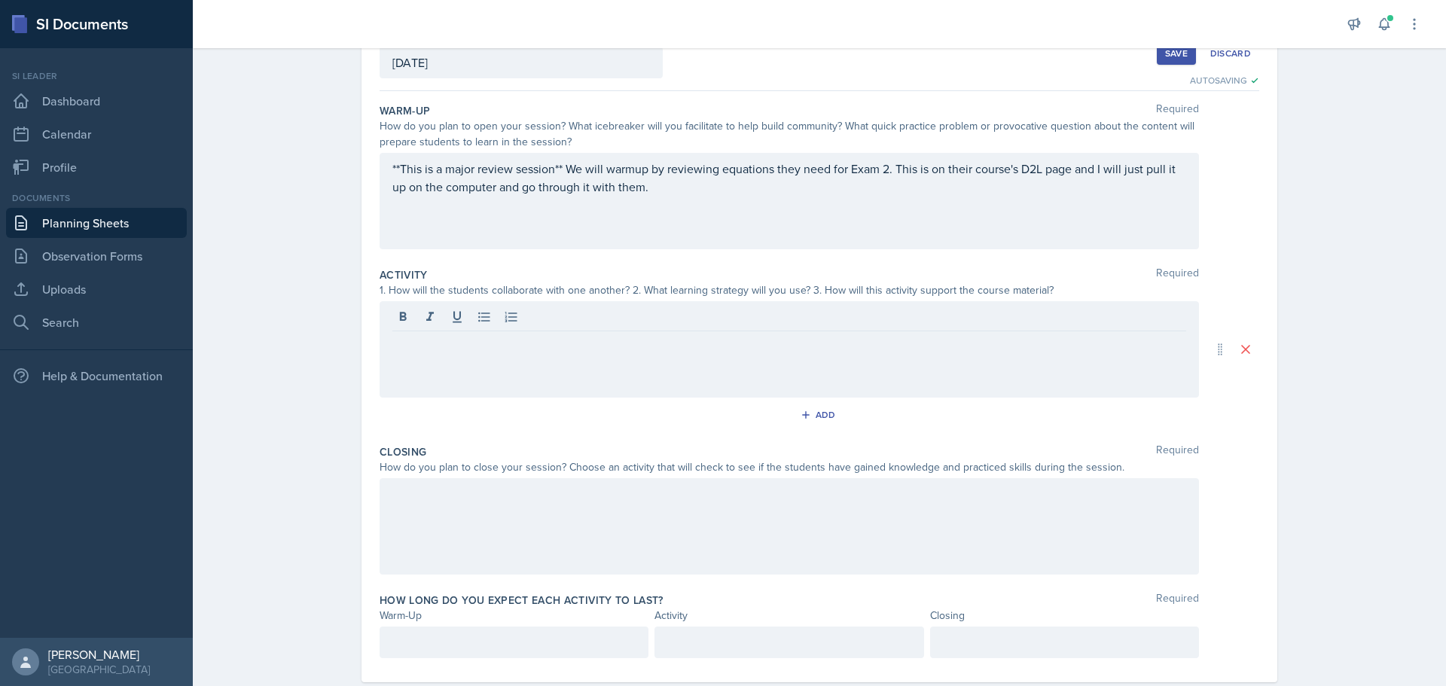
click at [608, 359] on div at bounding box center [788, 349] width 819 height 96
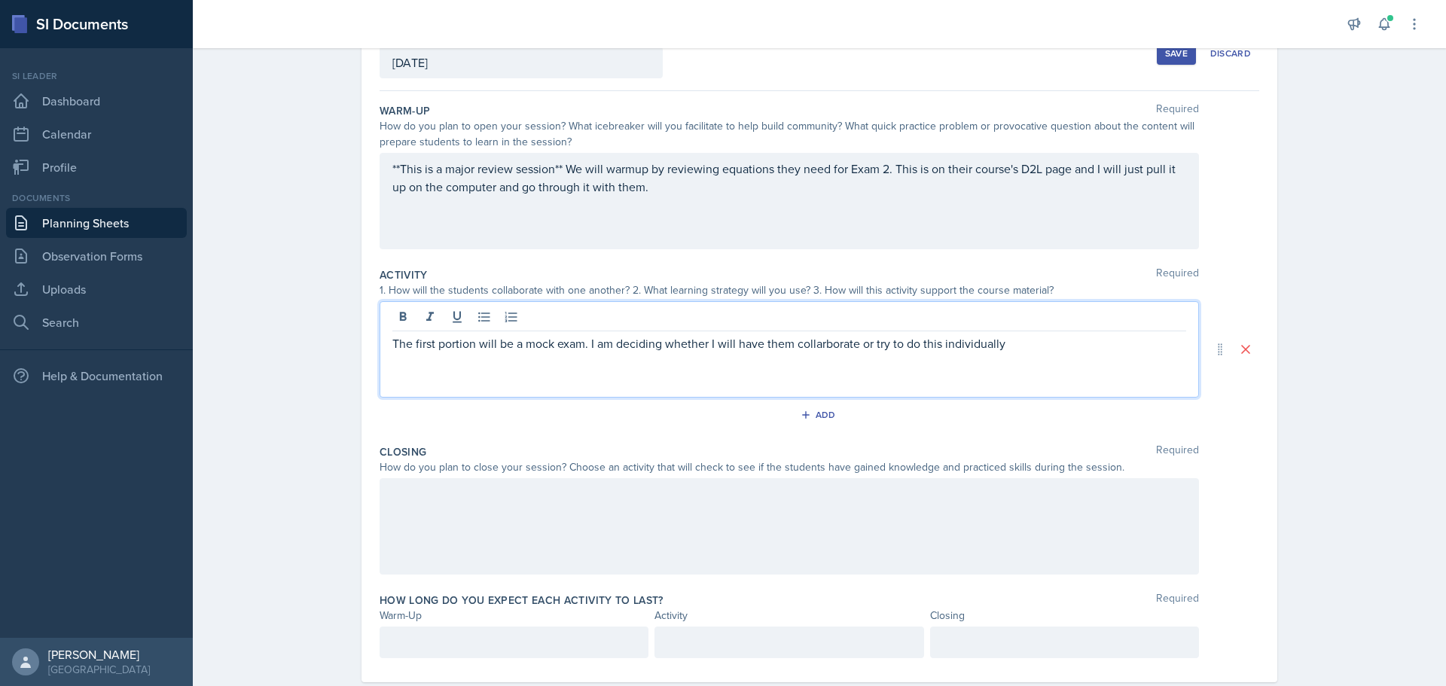
click at [817, 343] on p "The first portion will be a mock exam. I am deciding whether I will have them c…" at bounding box center [789, 343] width 794 height 18
click at [1022, 336] on p "The first portion will be a mock exam. I am deciding whether I will have them c…" at bounding box center [789, 343] width 794 height 18
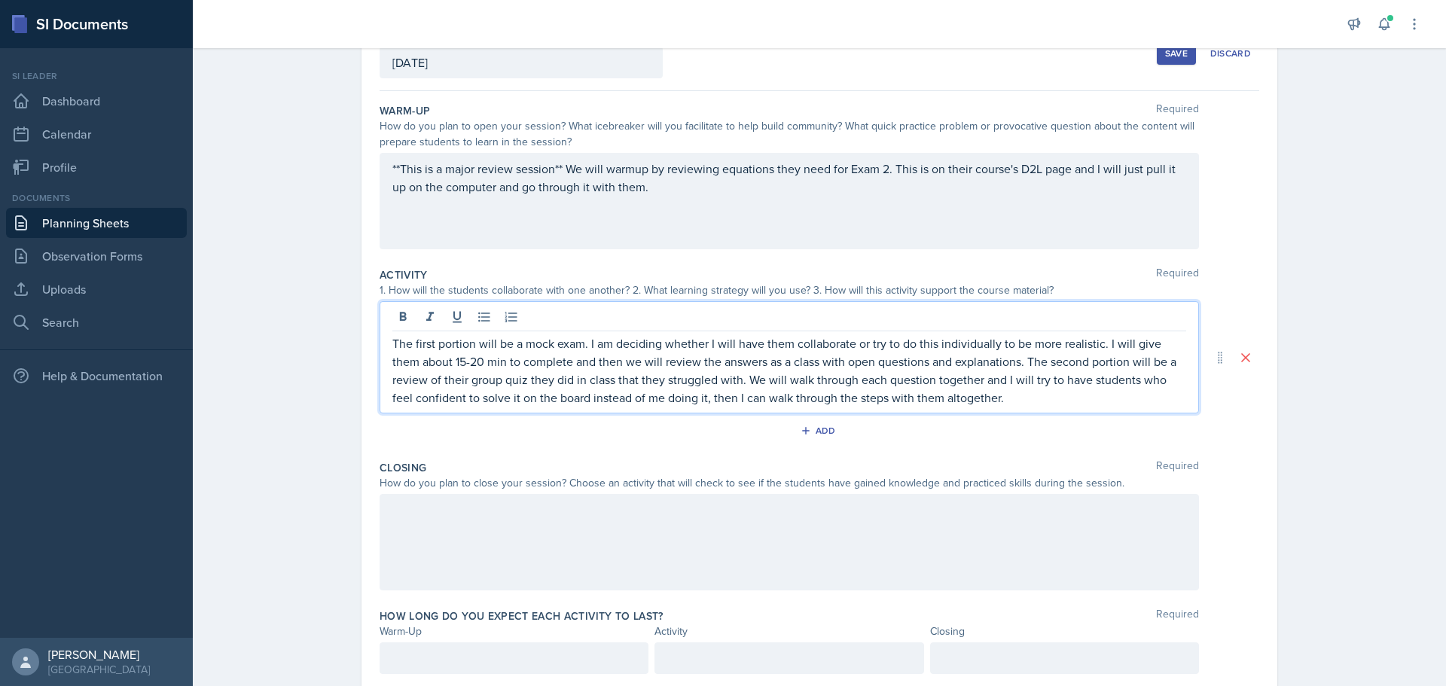
scroll to position [150, 0]
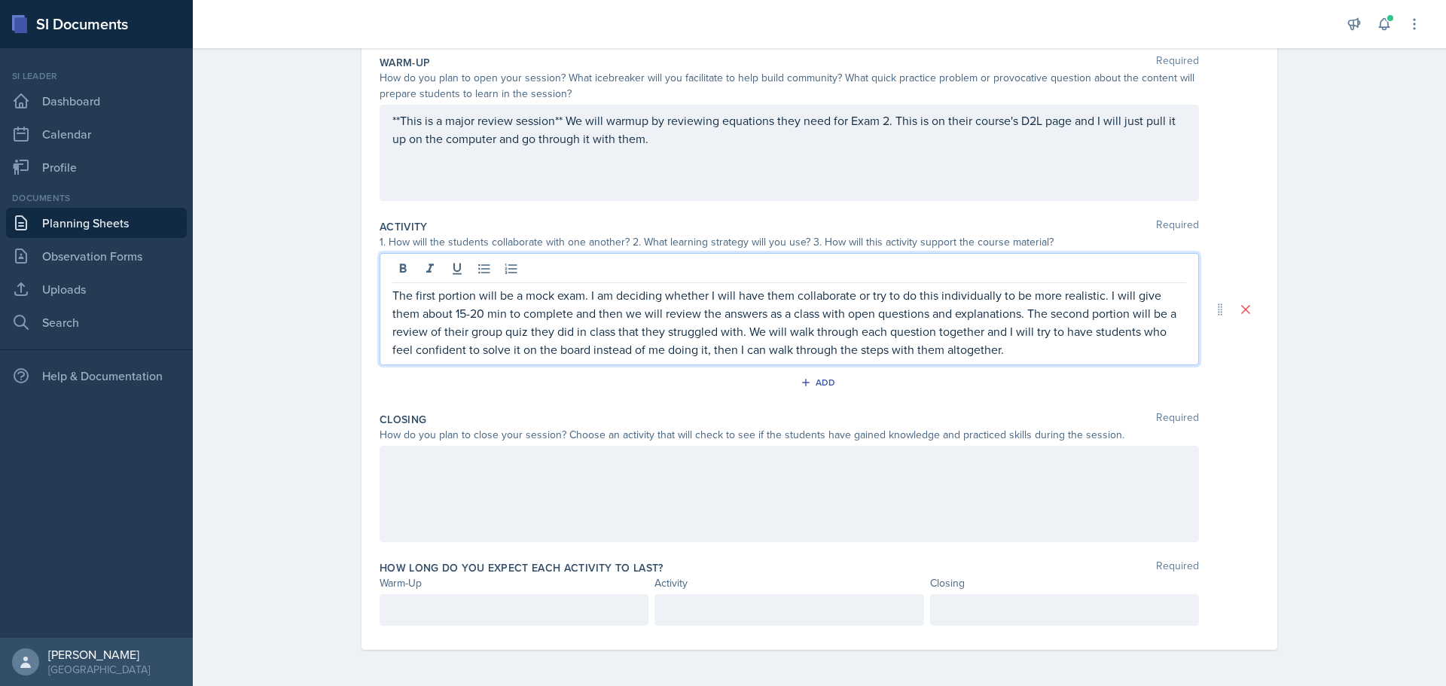
click at [755, 484] on div at bounding box center [788, 494] width 819 height 96
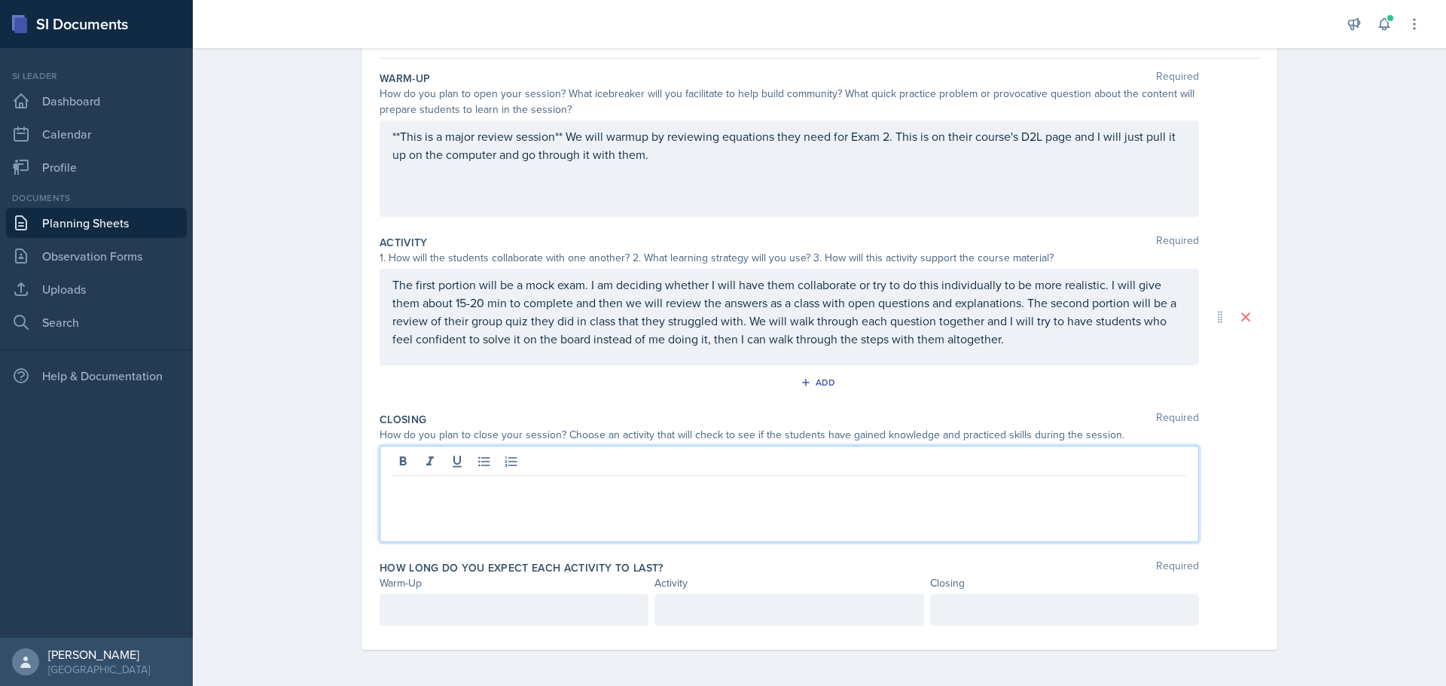
scroll to position [134, 0]
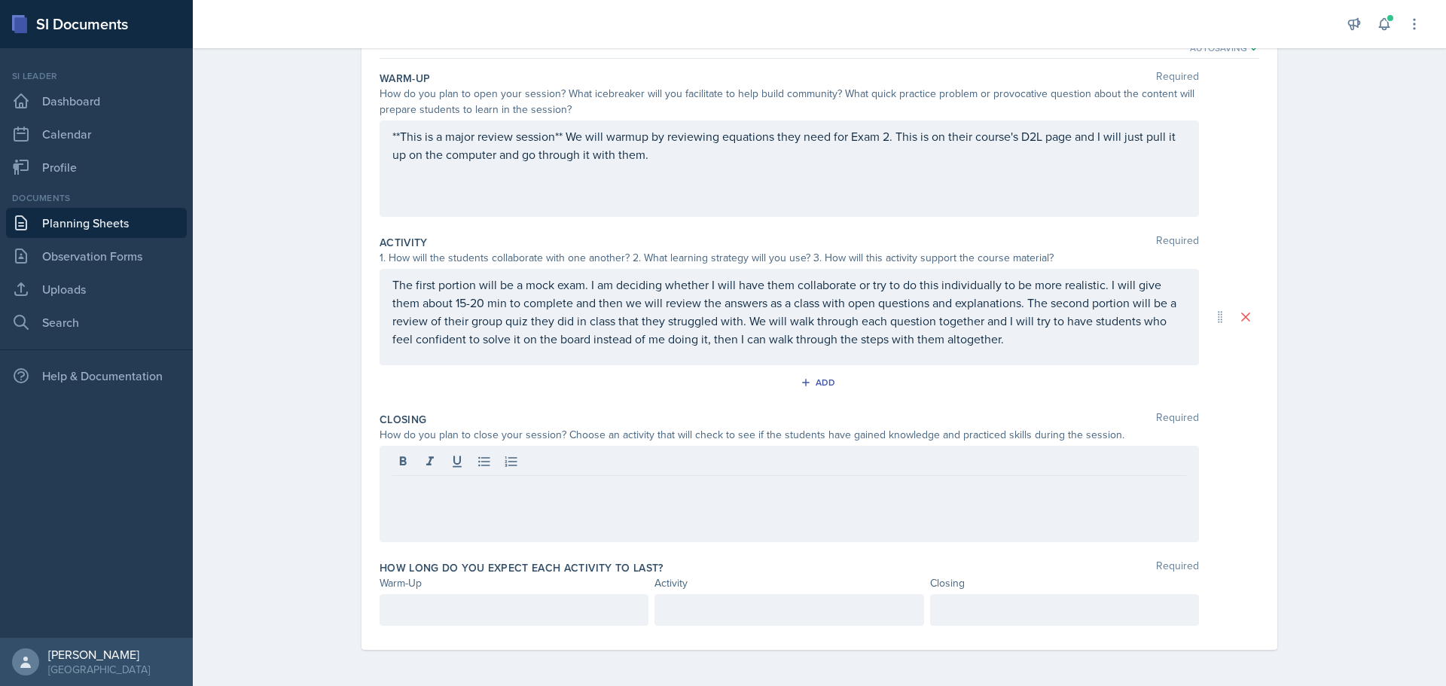
click at [645, 498] on div at bounding box center [788, 494] width 819 height 96
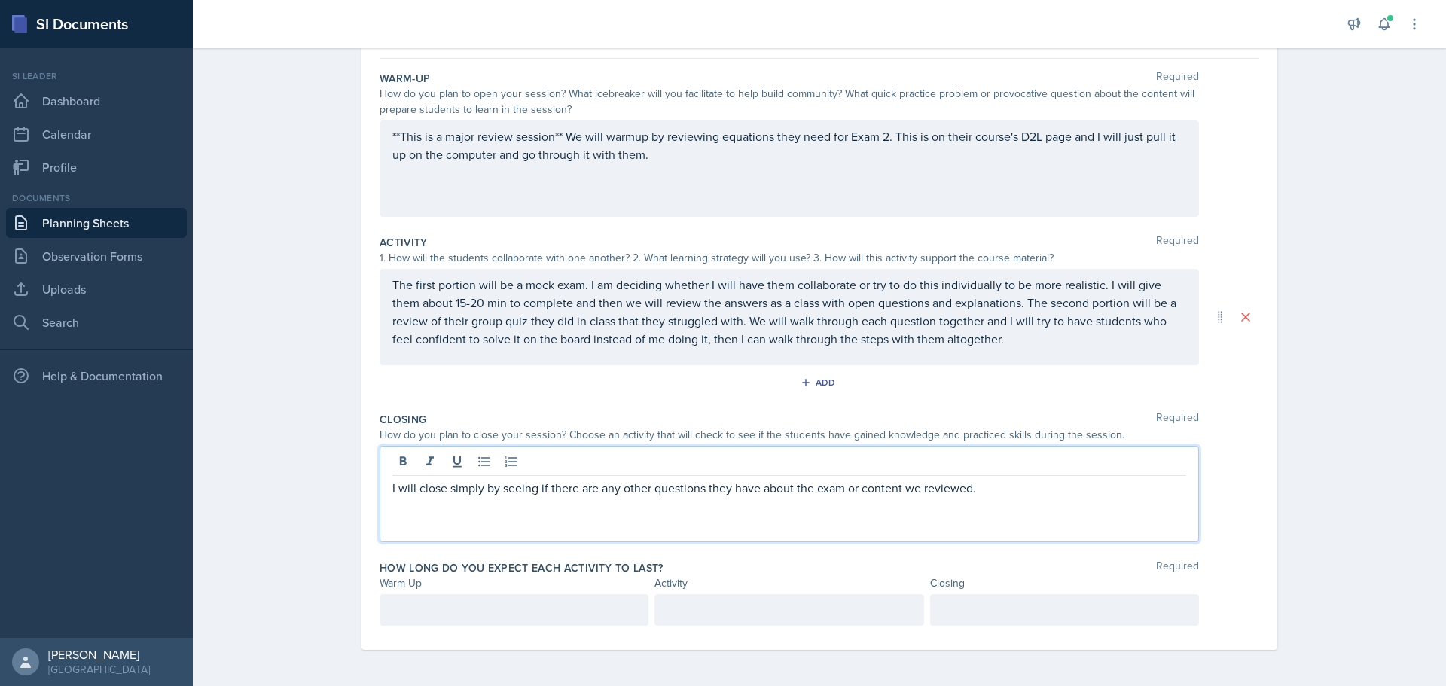
click at [501, 617] on div at bounding box center [513, 610] width 269 height 32
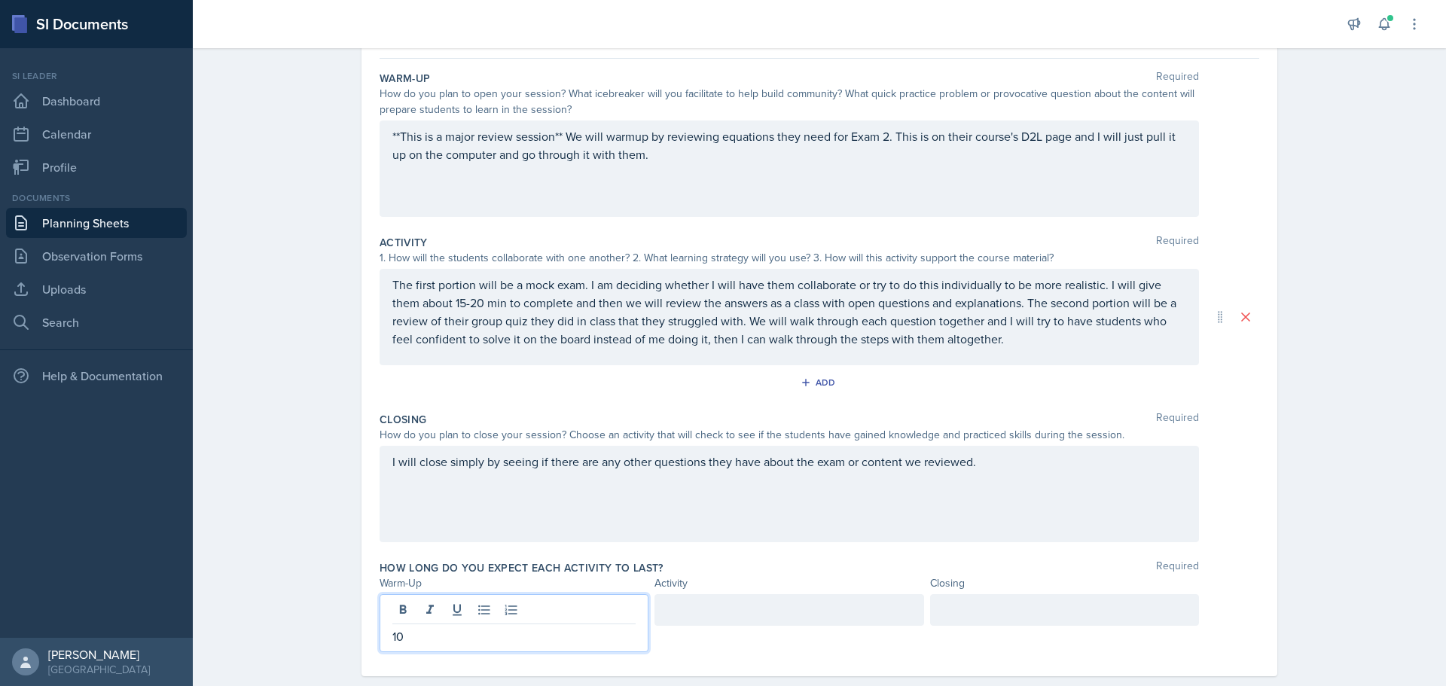
click at [986, 611] on div at bounding box center [1064, 610] width 269 height 32
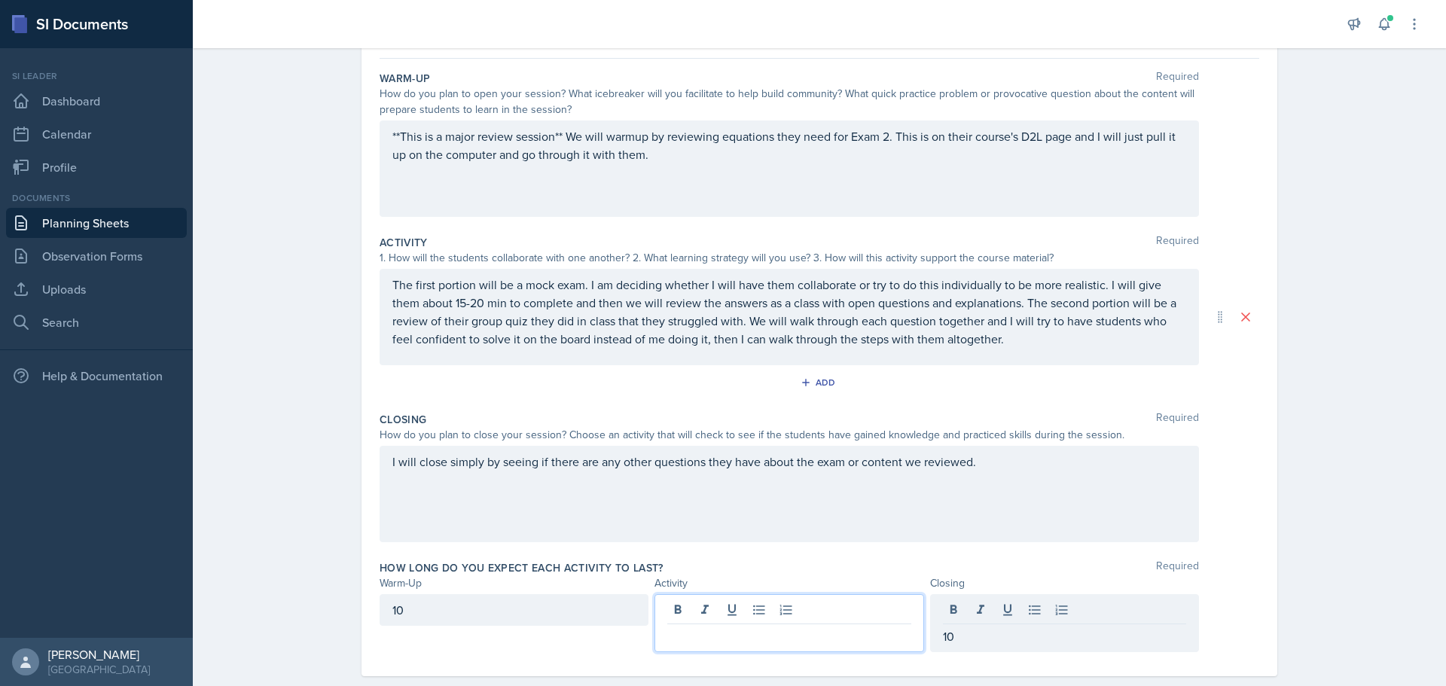
click at [818, 607] on div at bounding box center [788, 623] width 269 height 58
click at [840, 557] on div "How long do you expect each activity to last? Required Warm-Up Activity Closing…" at bounding box center [818, 609] width 879 height 110
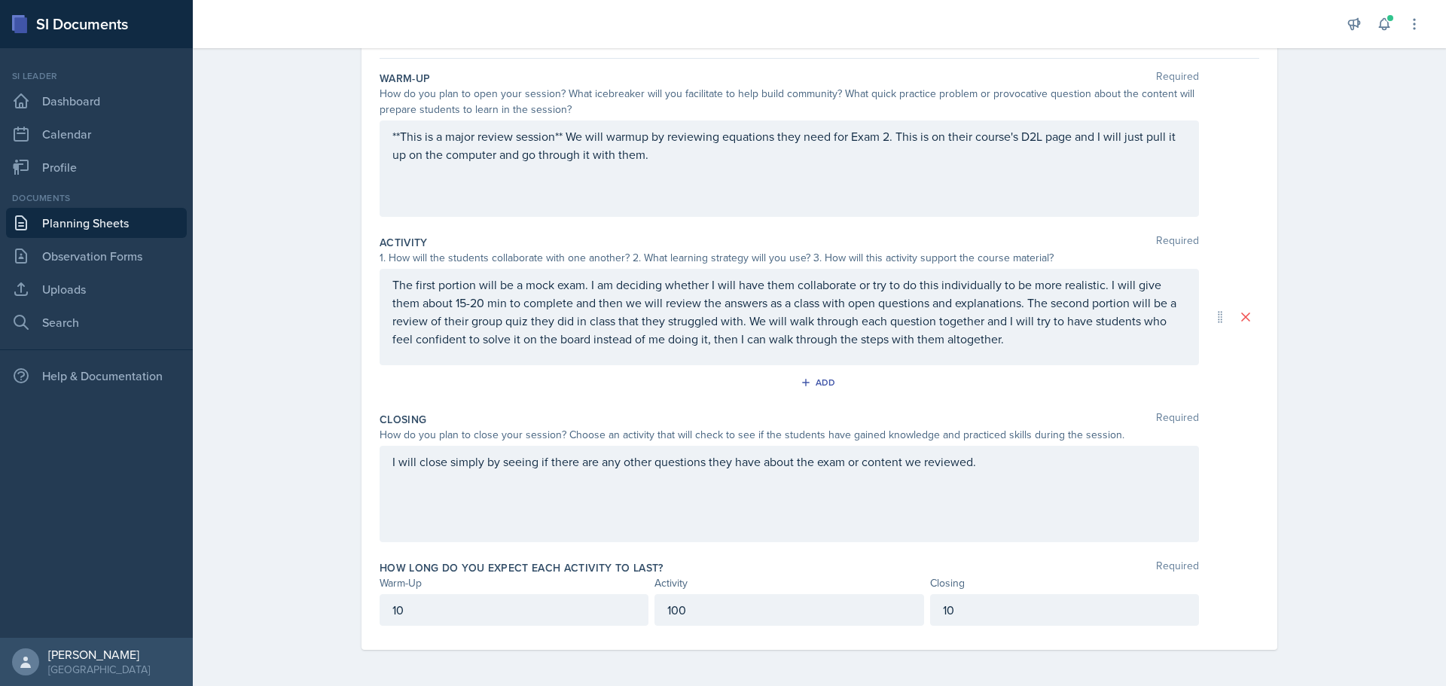
click at [730, 610] on div "100" at bounding box center [788, 610] width 269 height 32
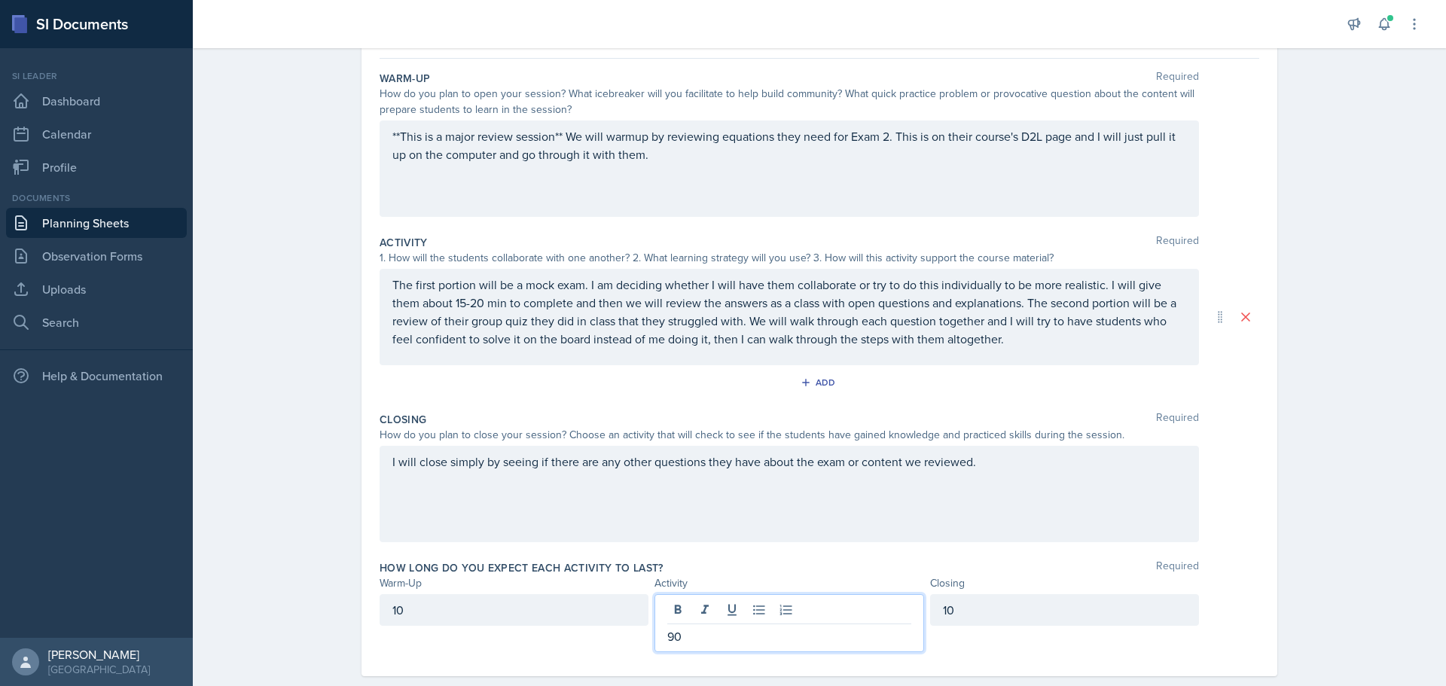
click at [778, 568] on div "How long do you expect each activity to last? Required" at bounding box center [818, 567] width 879 height 15
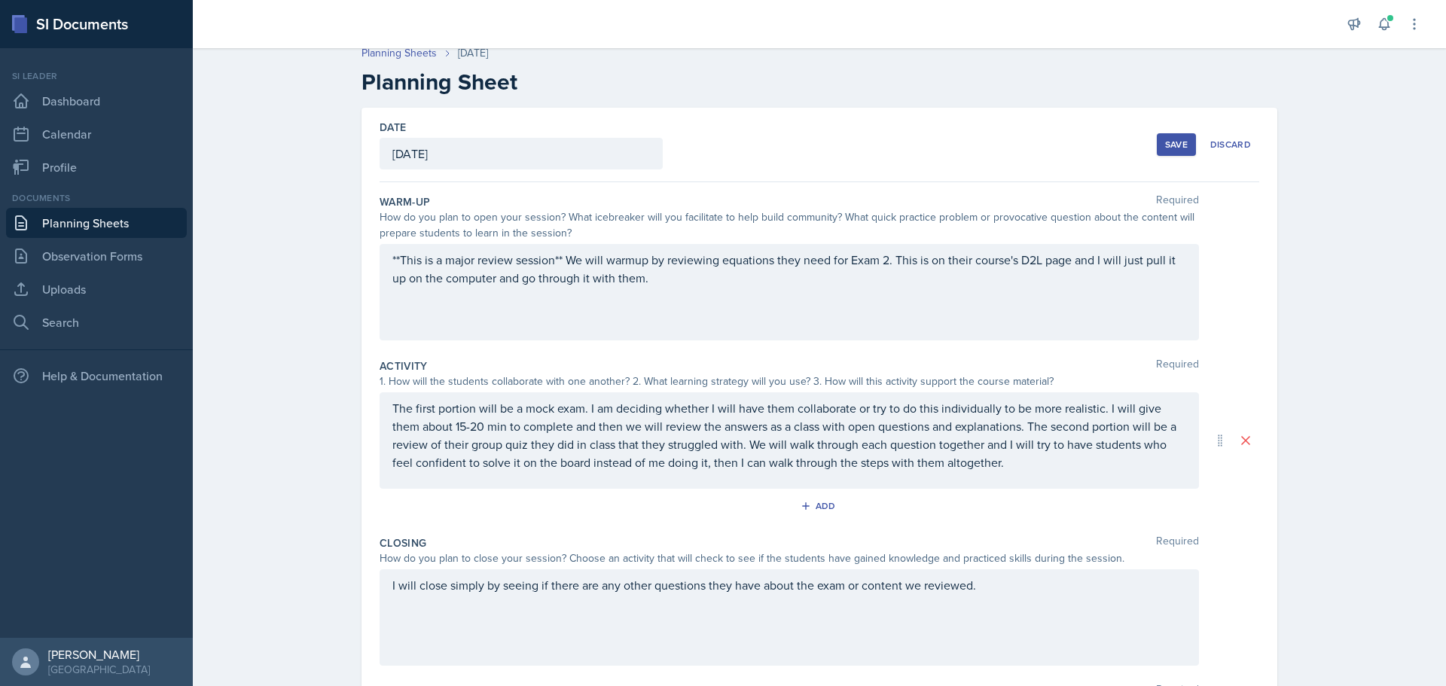
scroll to position [0, 0]
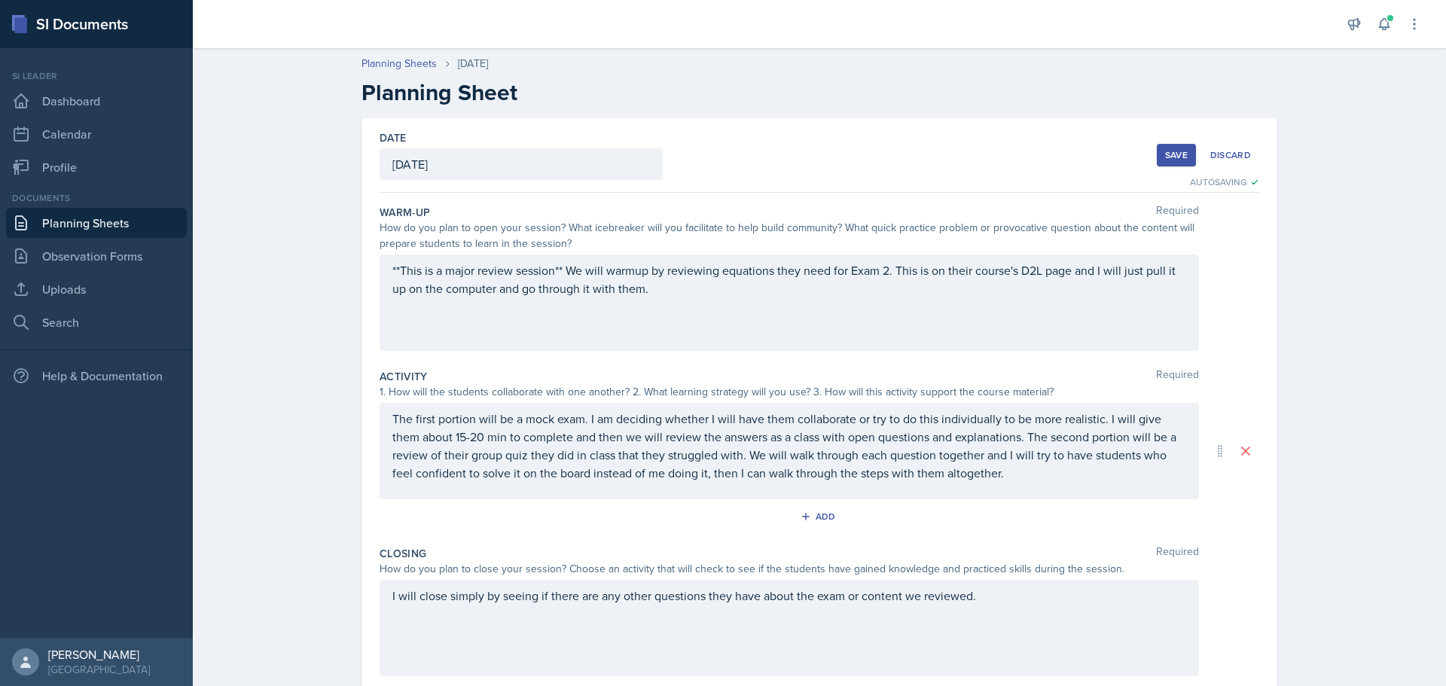
click at [1168, 153] on div "Save" at bounding box center [1176, 155] width 23 height 12
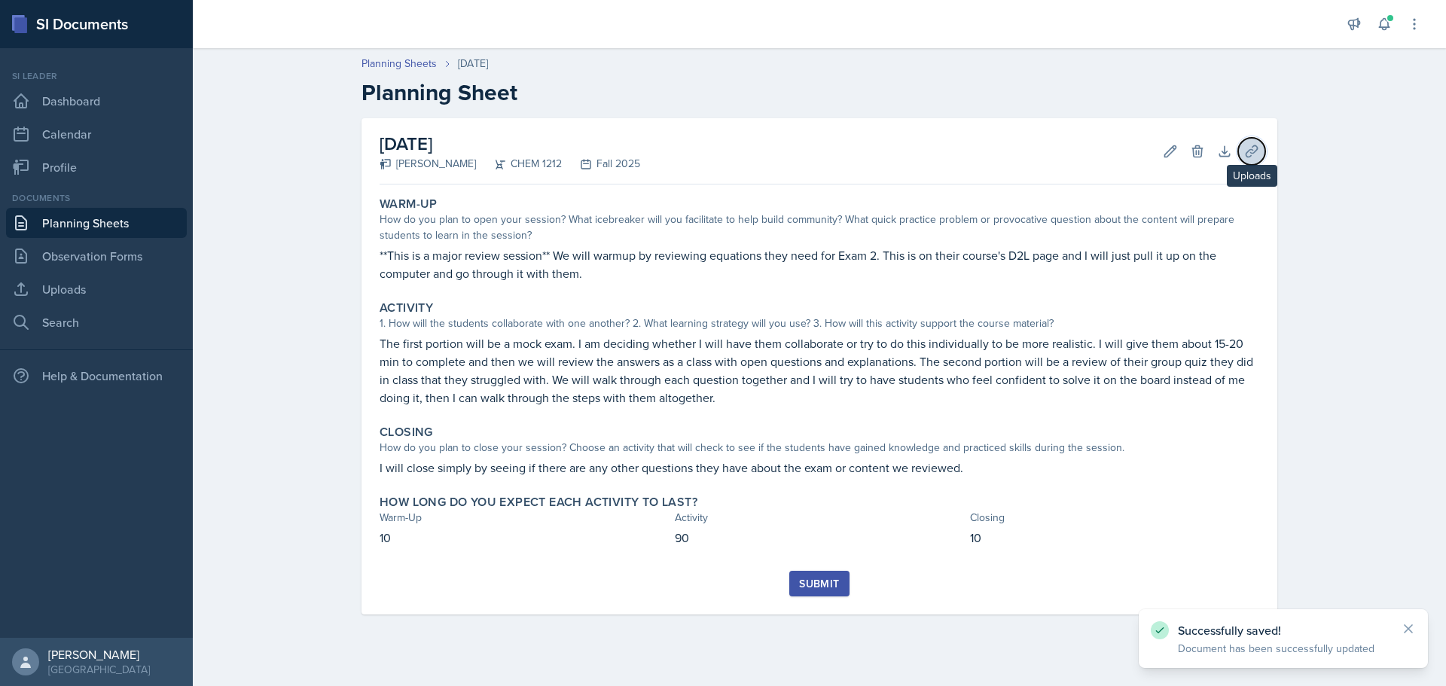
click at [1251, 151] on icon at bounding box center [1251, 151] width 15 height 15
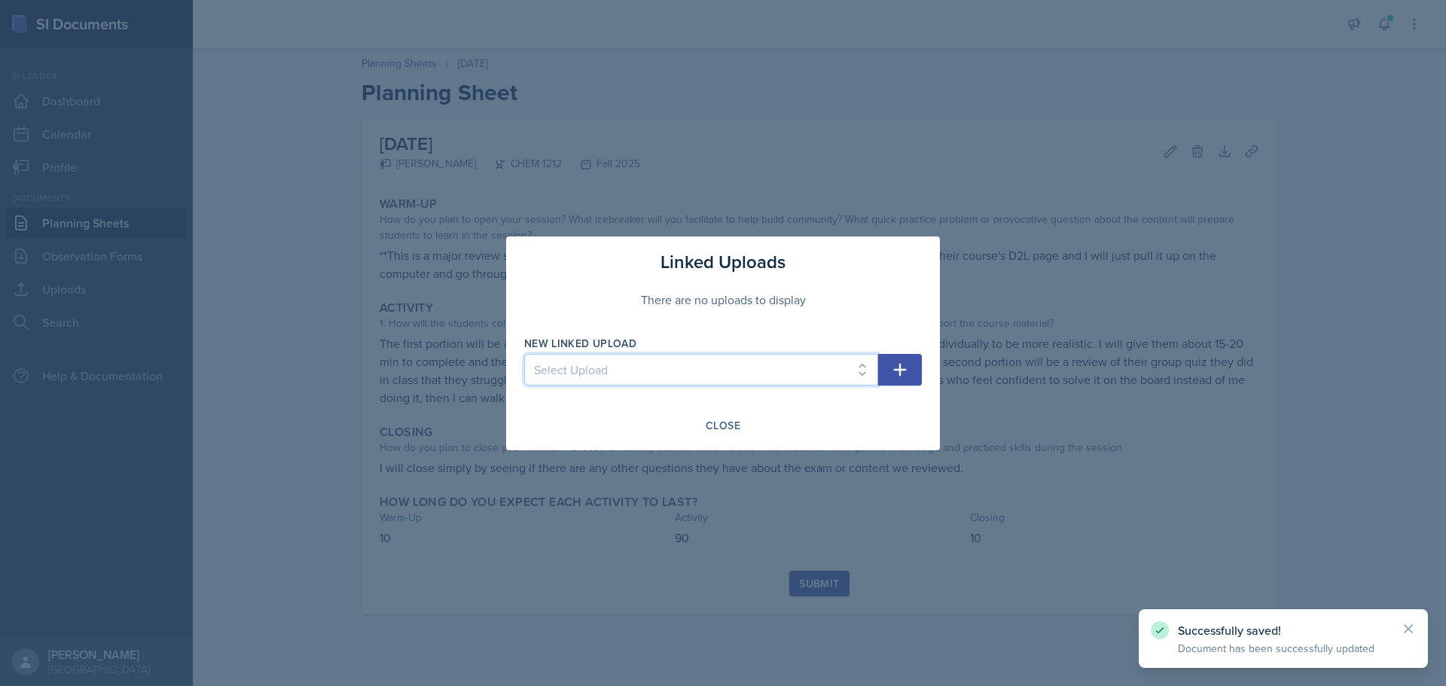
click at [721, 376] on select "Select Upload SI Session 6 Slides SI Session 7 Slides SI Session 1 Slides SI Se…" at bounding box center [701, 370] width 354 height 32
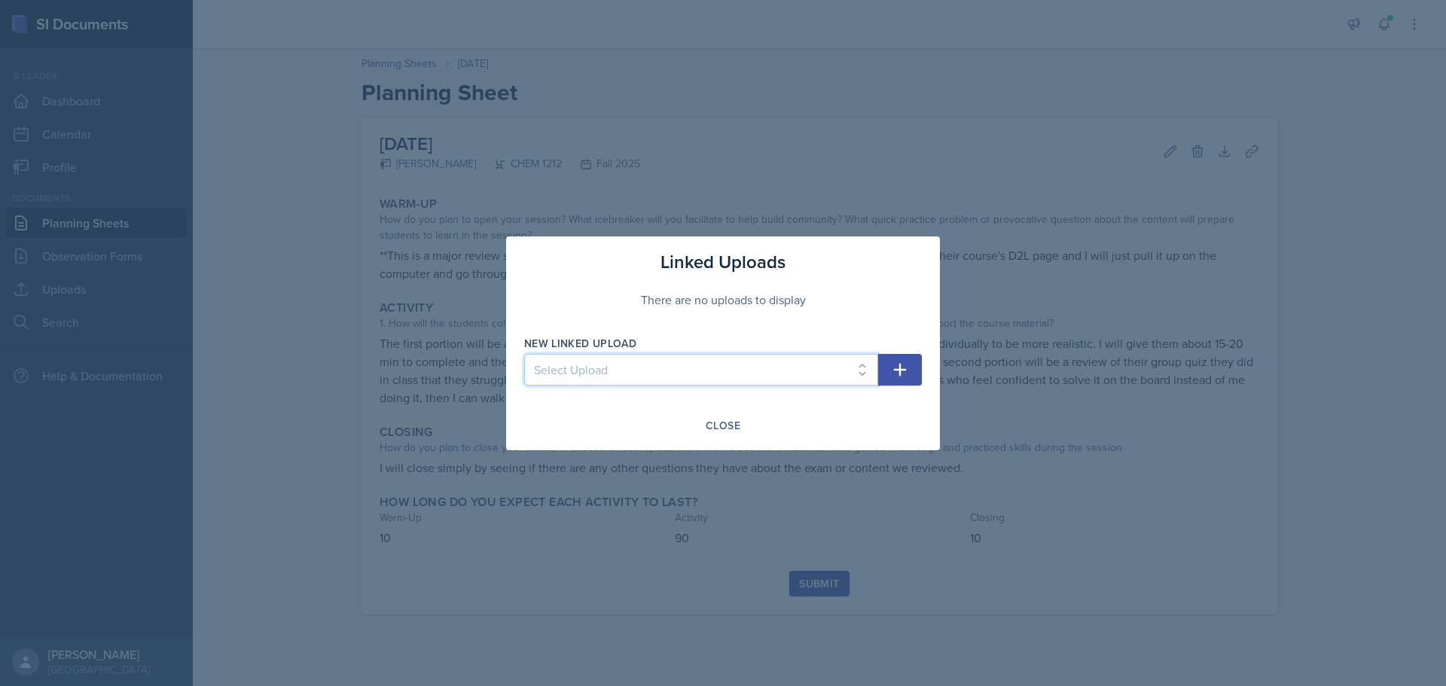
select select "5507d627-5ba9-4055-9375-b93251dd9556"
click at [524, 354] on select "Select Upload SI Session 6 Slides SI Session 7 Slides SI Session 1 Slides SI Se…" at bounding box center [701, 370] width 354 height 32
click at [909, 367] on button "button" at bounding box center [900, 370] width 44 height 32
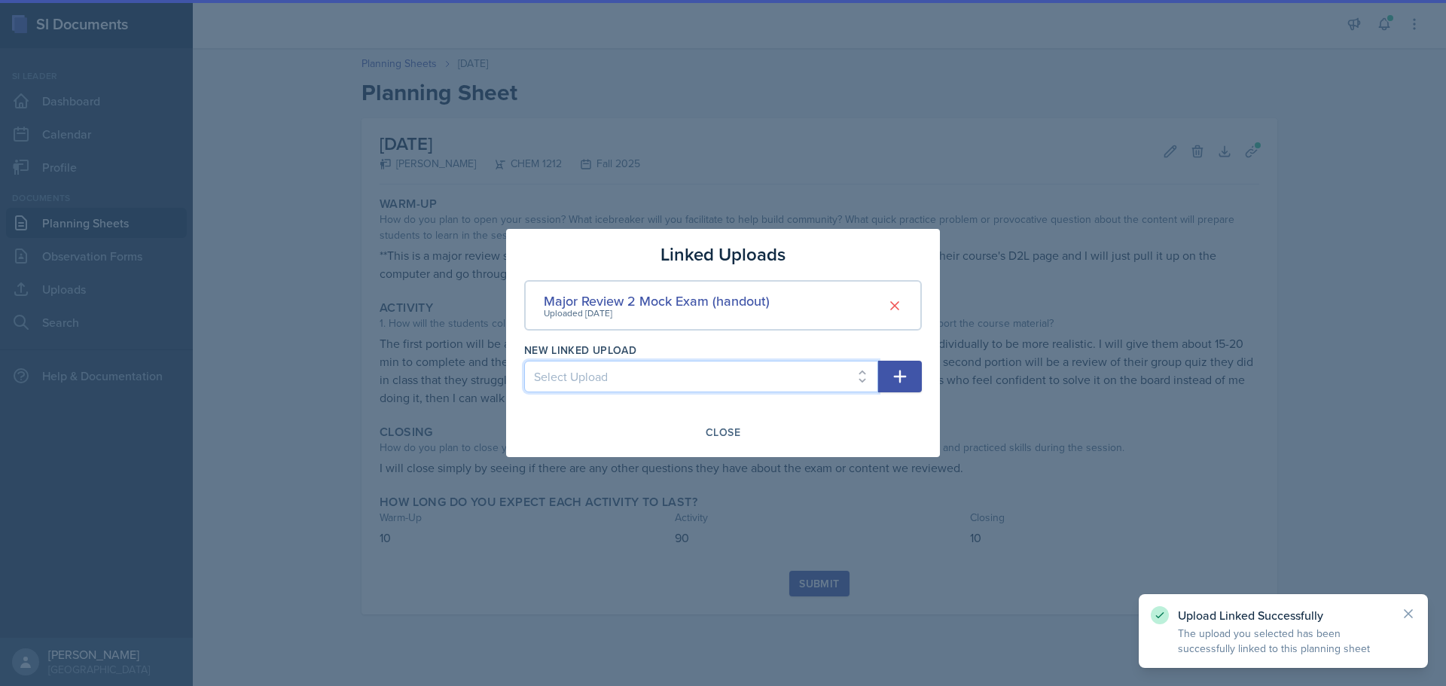
click at [858, 374] on select "Select Upload SI Session 6 Slides SI Session 7 Slides SI Session 1 Slides SI Se…" at bounding box center [701, 377] width 354 height 32
select select "3970d149-9f99-4597-8b7e-327bf9f68f4e"
click at [524, 361] on select "Select Upload SI Session 6 Slides SI Session 7 Slides SI Session 1 Slides SI Se…" at bounding box center [701, 377] width 354 height 32
click at [911, 374] on button "button" at bounding box center [900, 377] width 44 height 32
select select
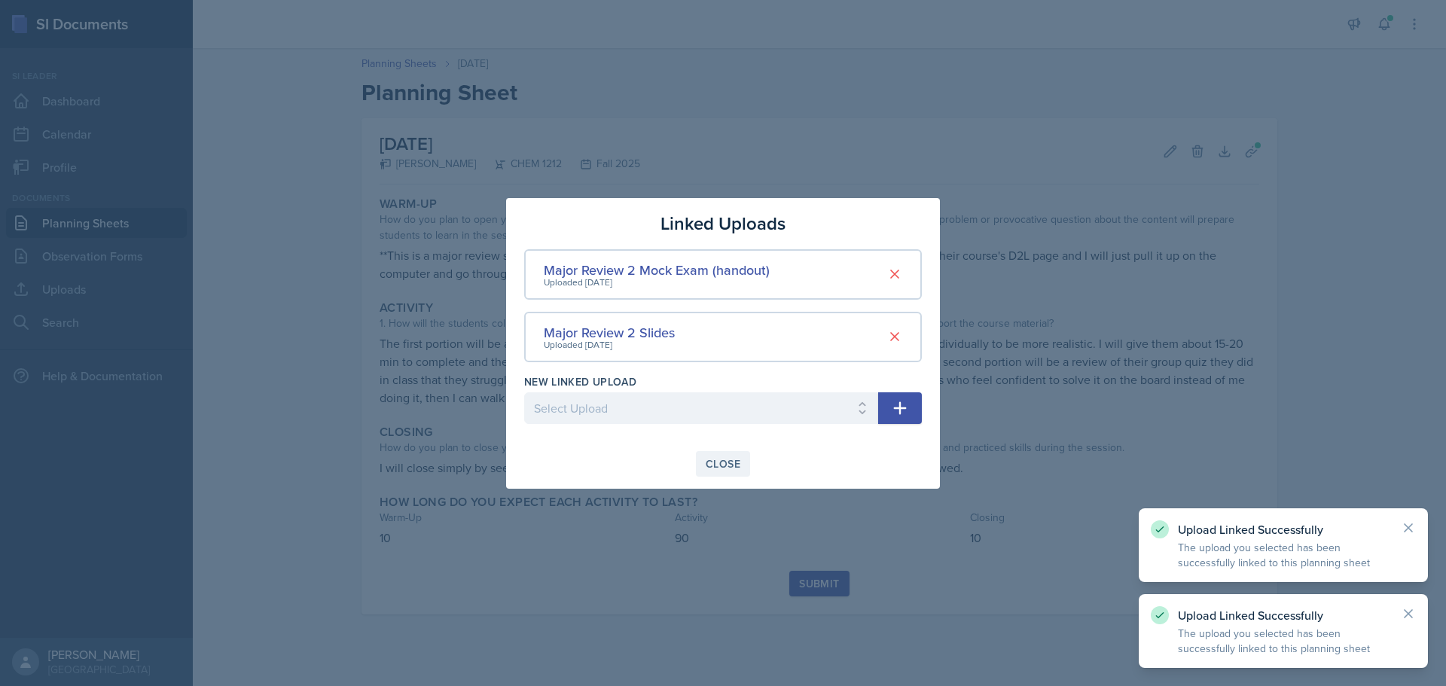
click at [730, 464] on div "Close" at bounding box center [722, 464] width 35 height 12
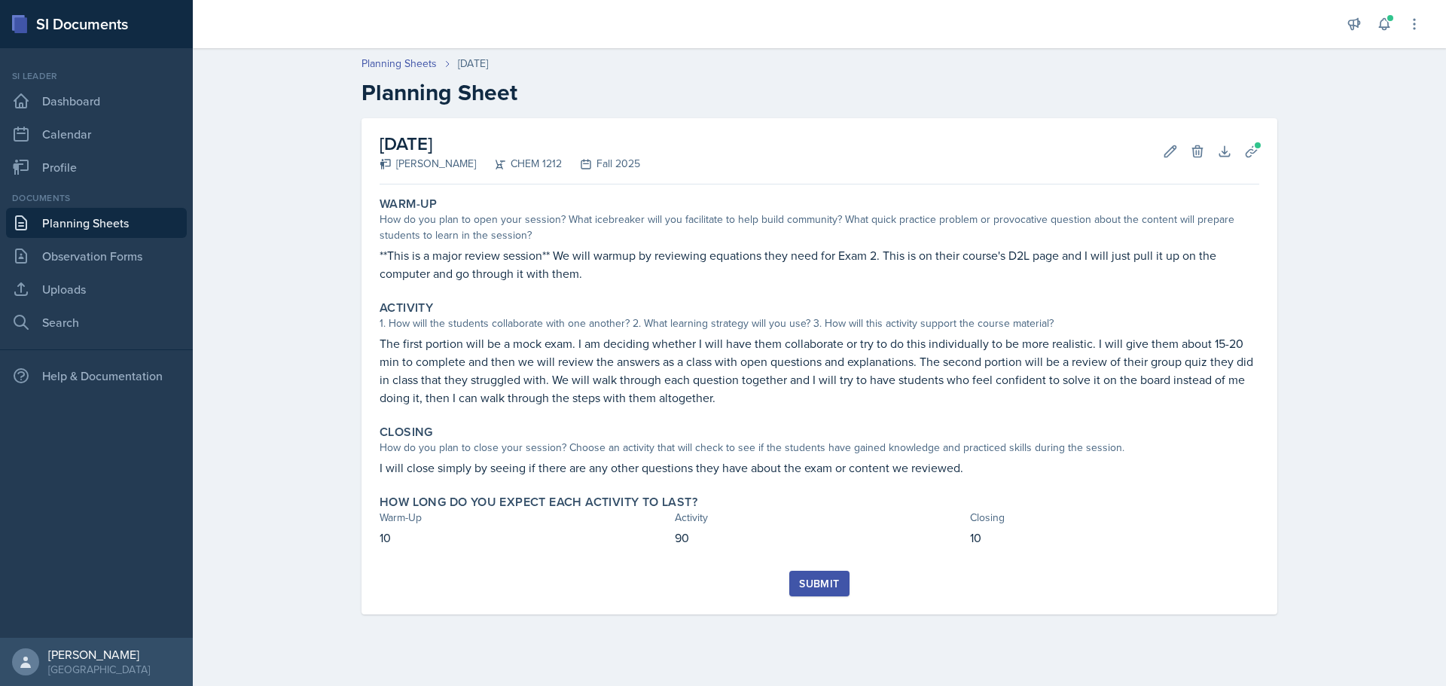
click at [811, 585] on div "Submit" at bounding box center [819, 583] width 40 height 12
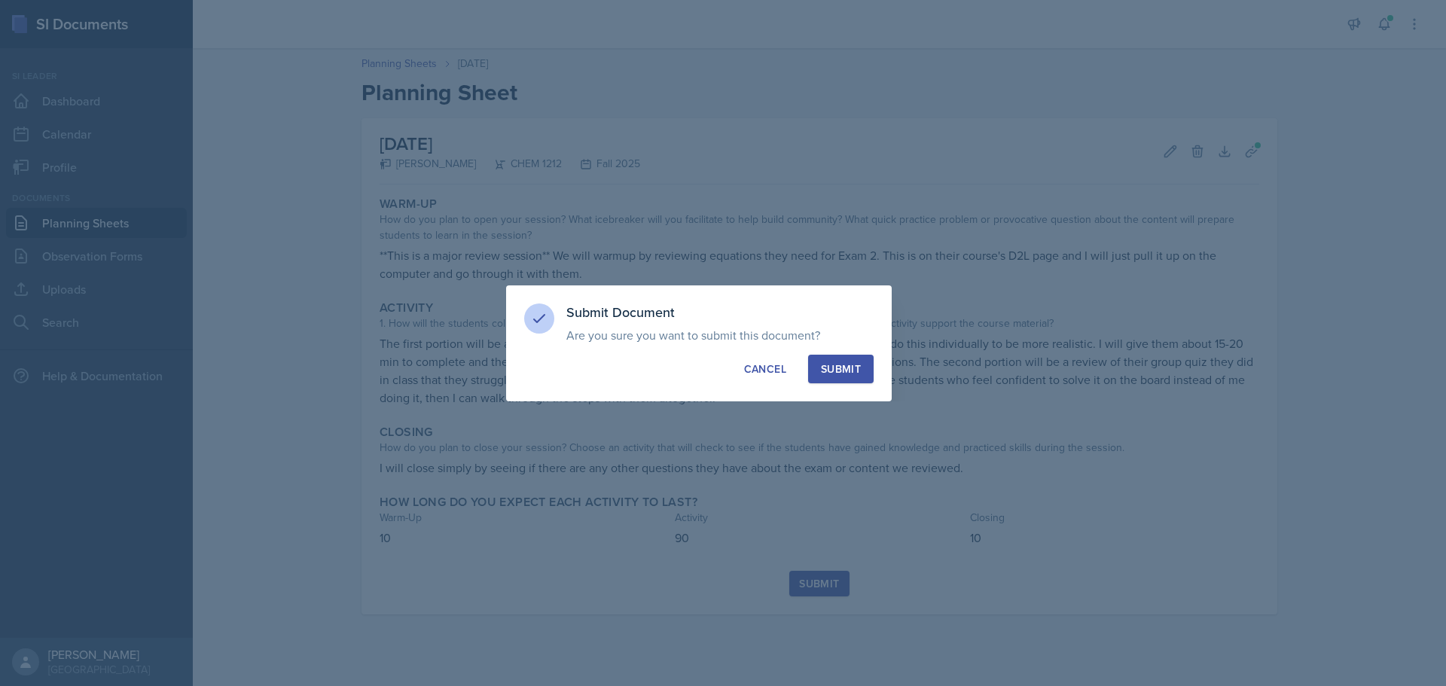
click at [842, 367] on div "Submit" at bounding box center [841, 368] width 40 height 15
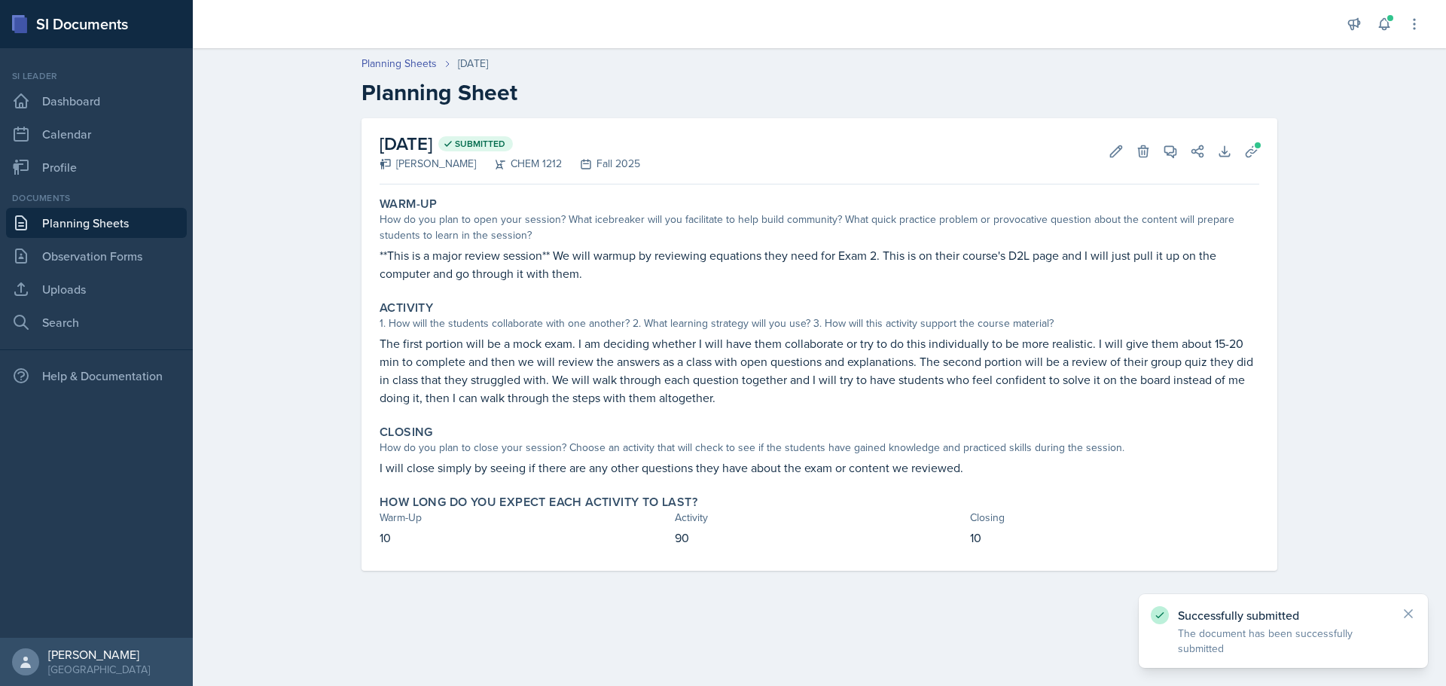
click at [408, 52] on header "Planning Sheets [DATE] Planning Sheet" at bounding box center [819, 81] width 1253 height 81
click at [413, 56] on link "Planning Sheets" at bounding box center [398, 64] width 75 height 16
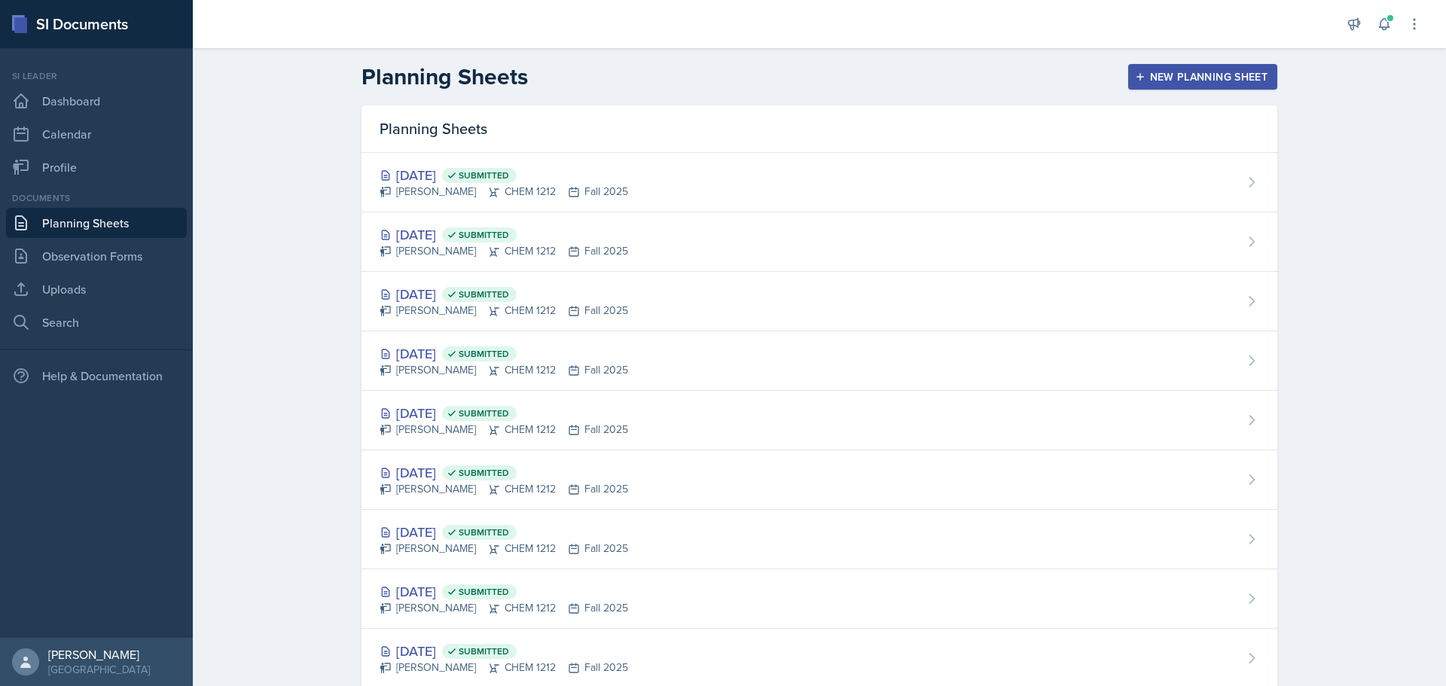
click at [1200, 71] on div "New Planning Sheet" at bounding box center [1203, 77] width 130 height 12
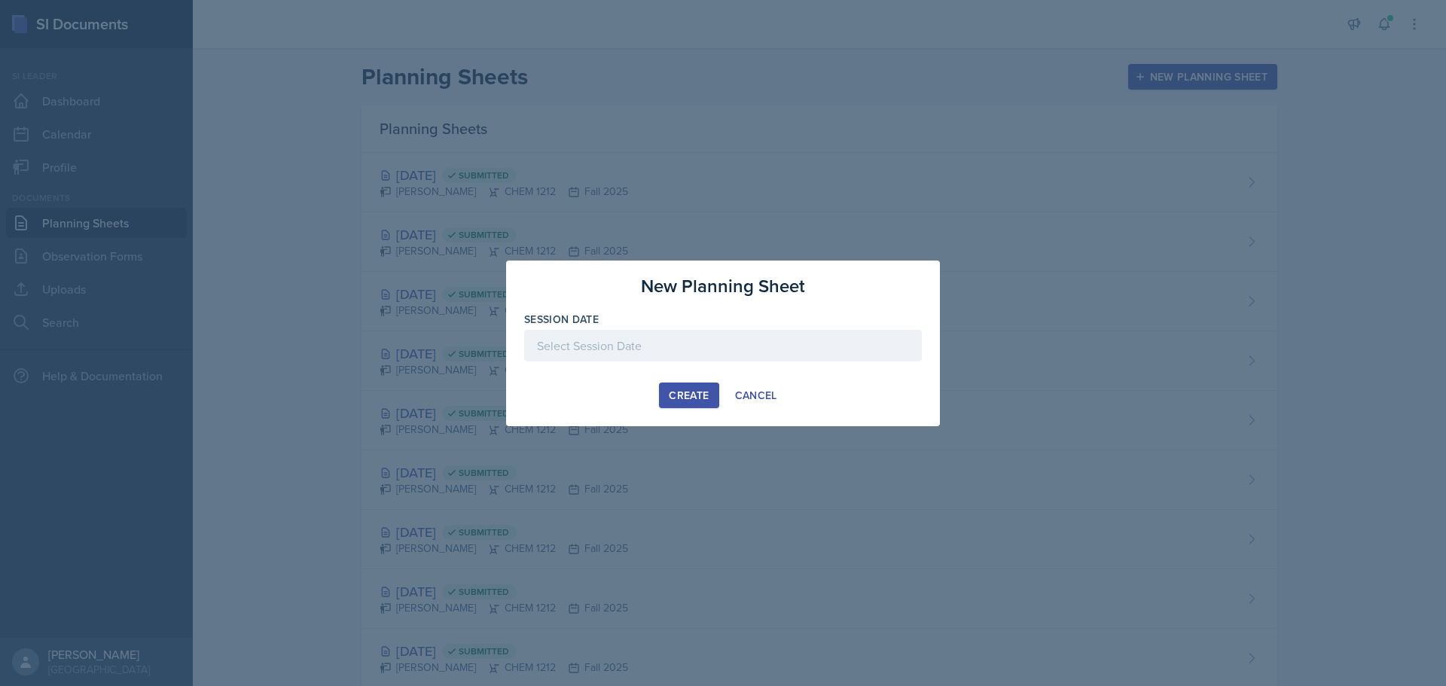
click at [678, 340] on div at bounding box center [723, 346] width 398 height 32
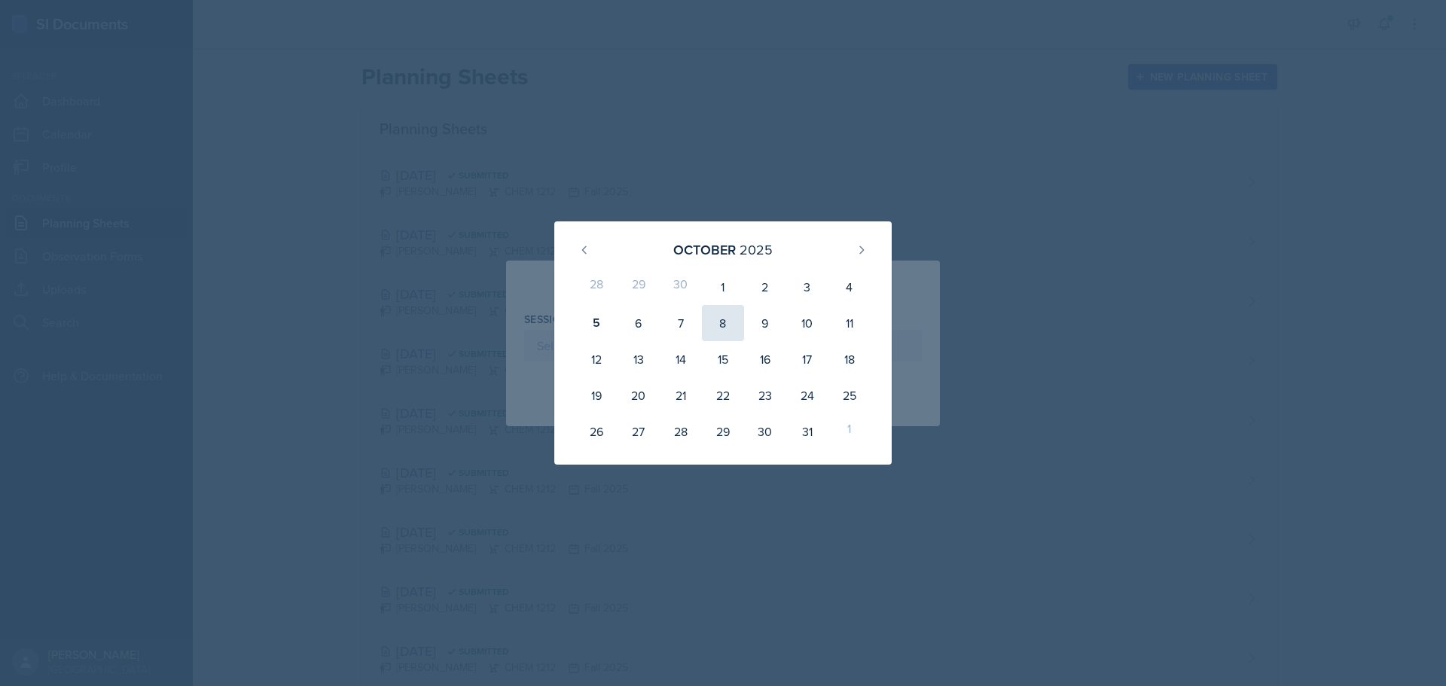
click at [726, 321] on div "8" at bounding box center [723, 323] width 42 height 36
type input "[DATE]"
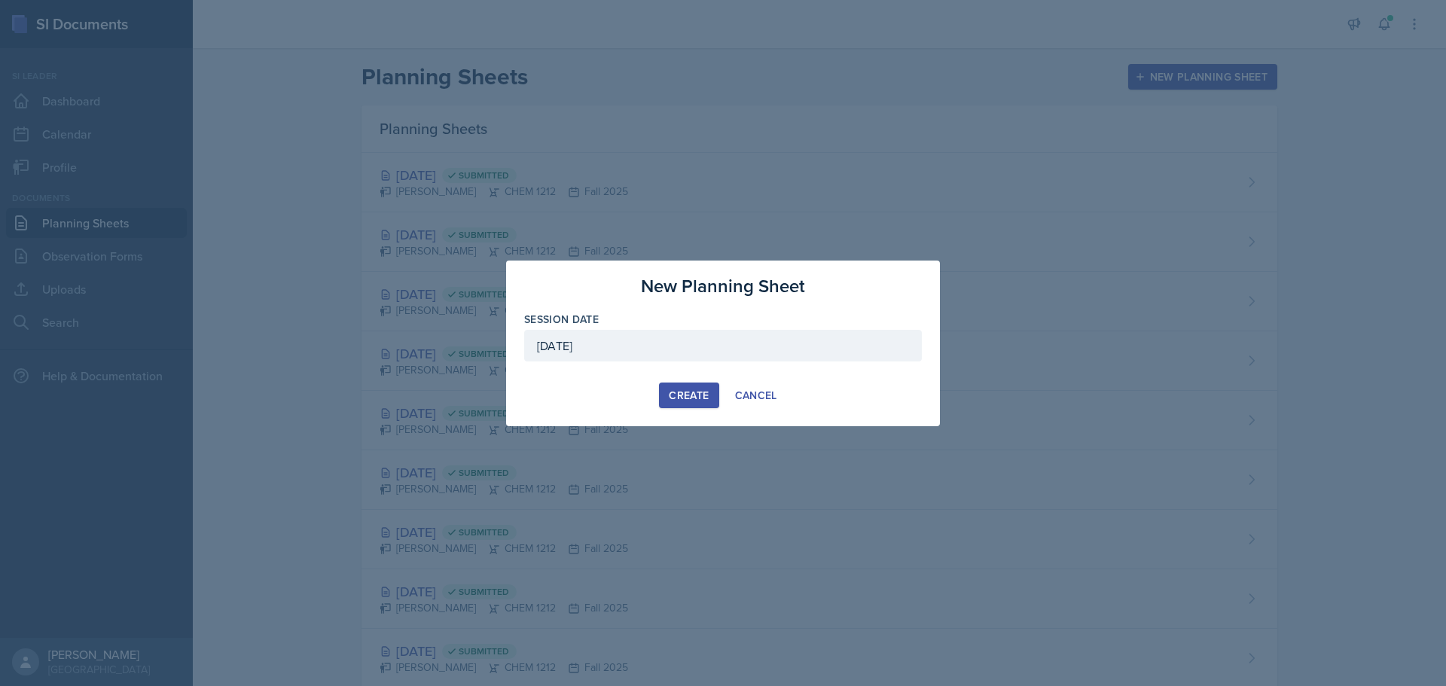
click at [691, 396] on div "Create" at bounding box center [689, 395] width 40 height 12
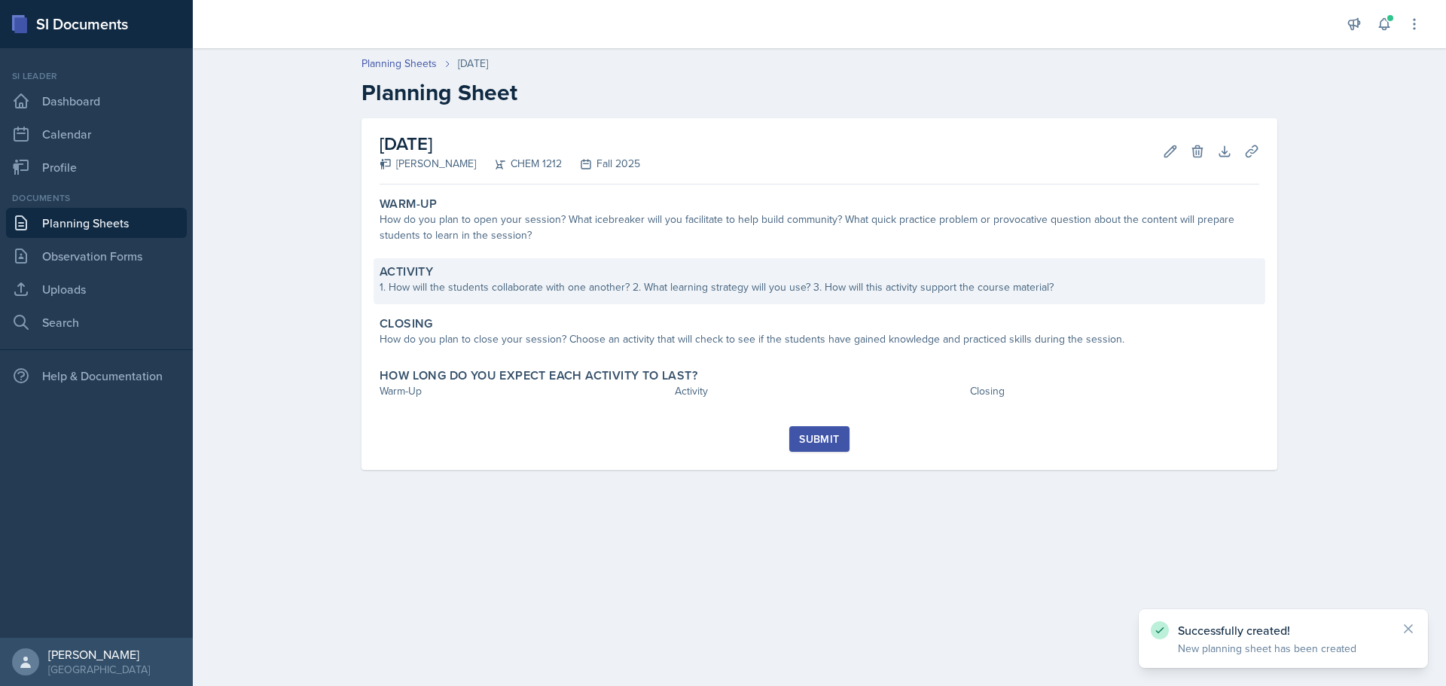
click at [704, 282] on div "1. How will the students collaborate with one another? 2. What learning strateg…" at bounding box center [818, 287] width 879 height 16
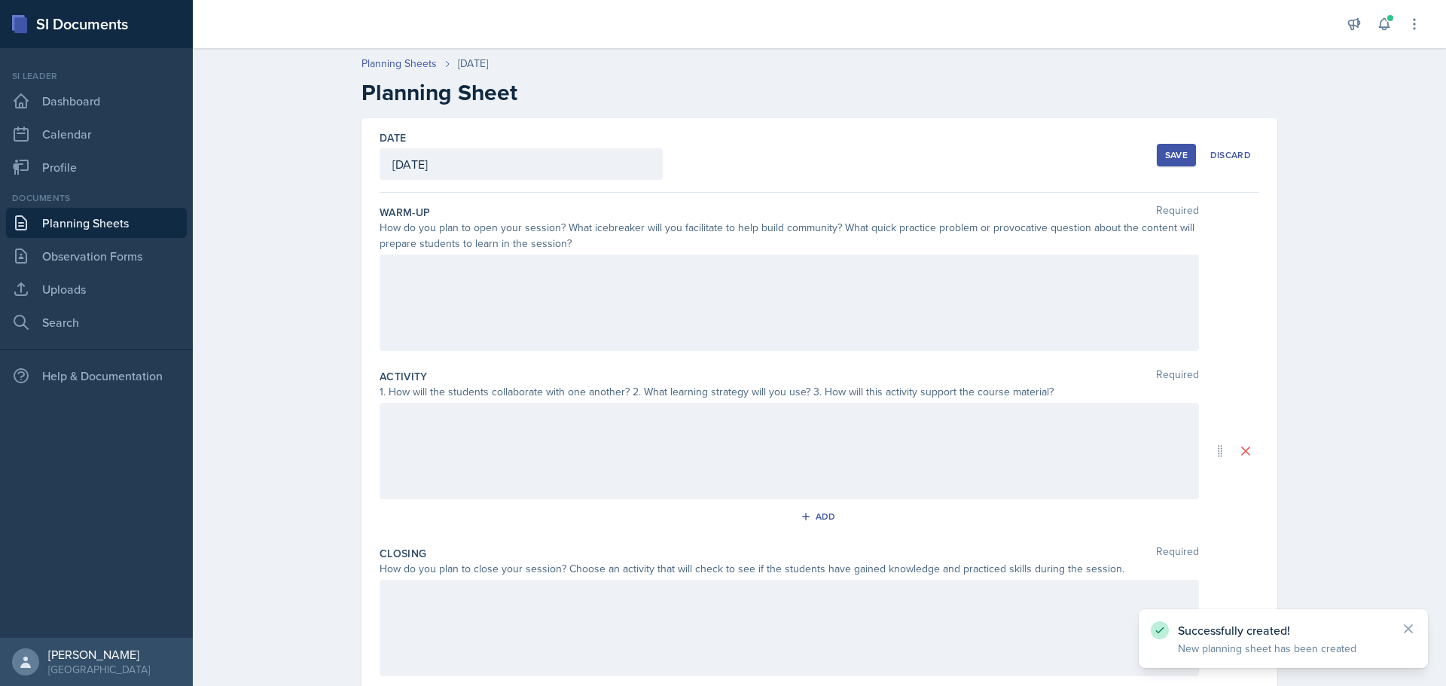
click at [624, 297] on div at bounding box center [788, 302] width 819 height 96
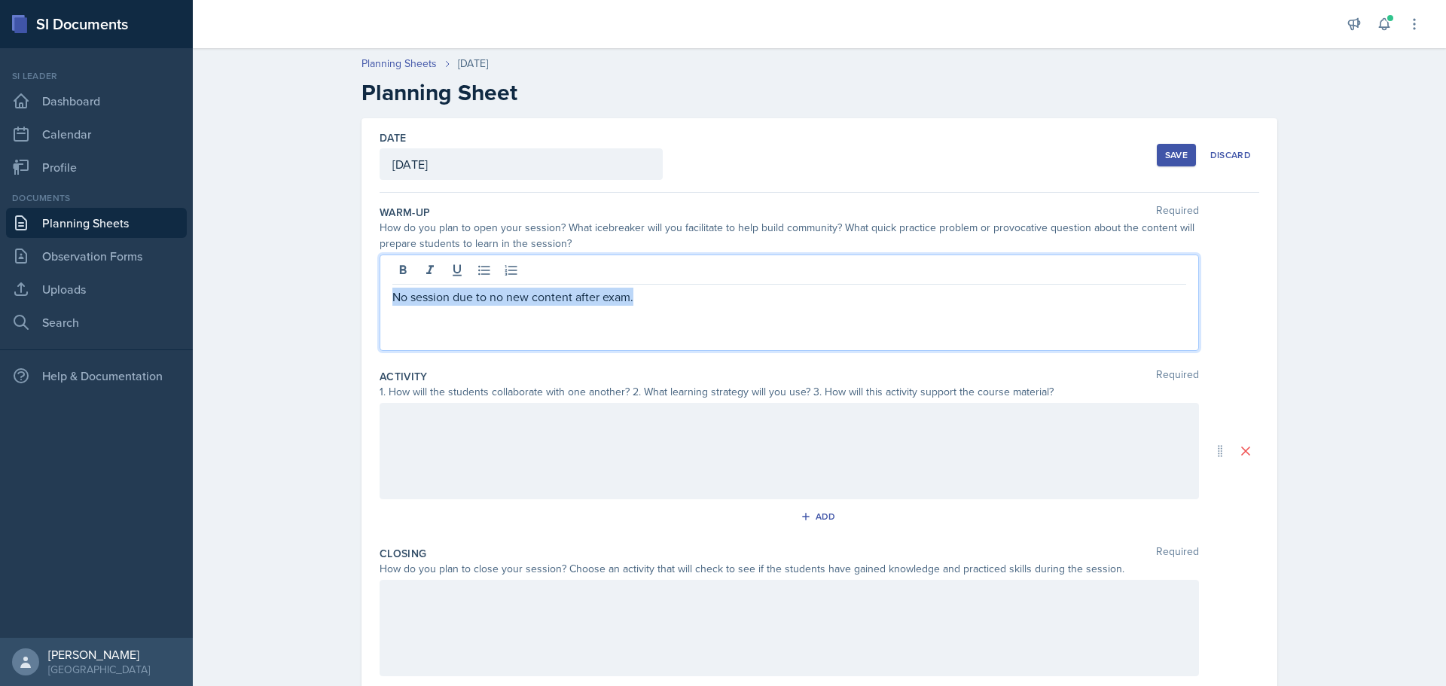
drag, startPoint x: 664, startPoint y: 297, endPoint x: 370, endPoint y: 307, distance: 293.8
click at [370, 307] on div "Date [DATE] [DATE] 28 29 30 1 2 3 4 5 6 7 8 9 10 11 12 13 14 15 16 17 18 19 20 …" at bounding box center [819, 451] width 916 height 666
copy p "No session due to no new content after exam."
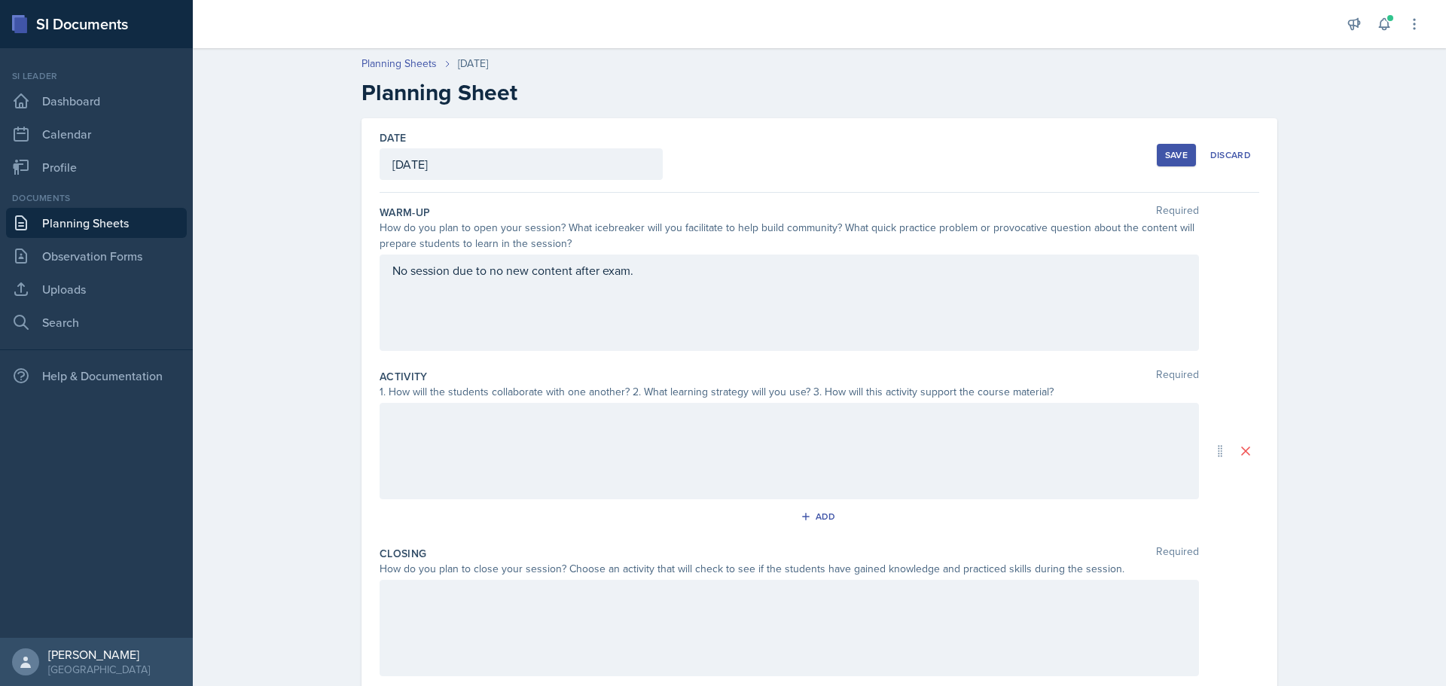
click at [425, 432] on div at bounding box center [788, 451] width 819 height 96
click at [445, 608] on div at bounding box center [788, 628] width 819 height 96
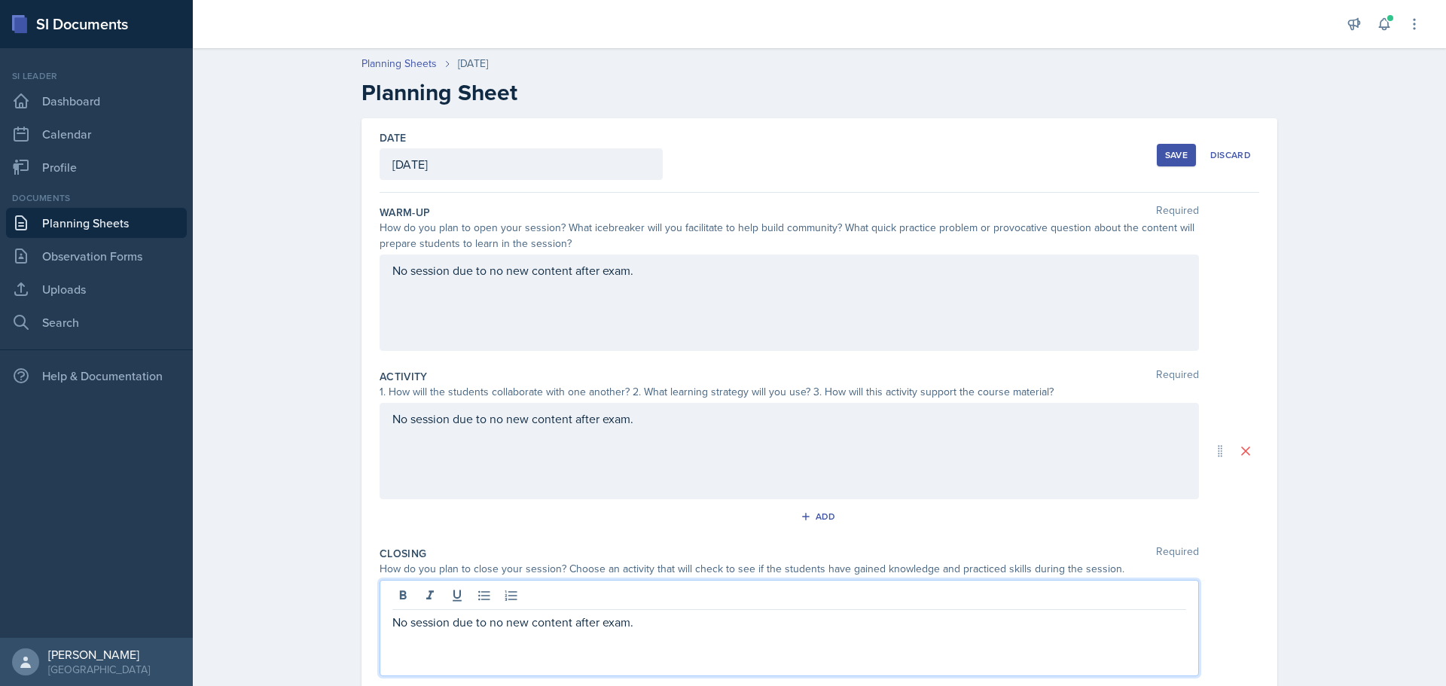
click at [1013, 520] on div "Add" at bounding box center [818, 519] width 879 height 29
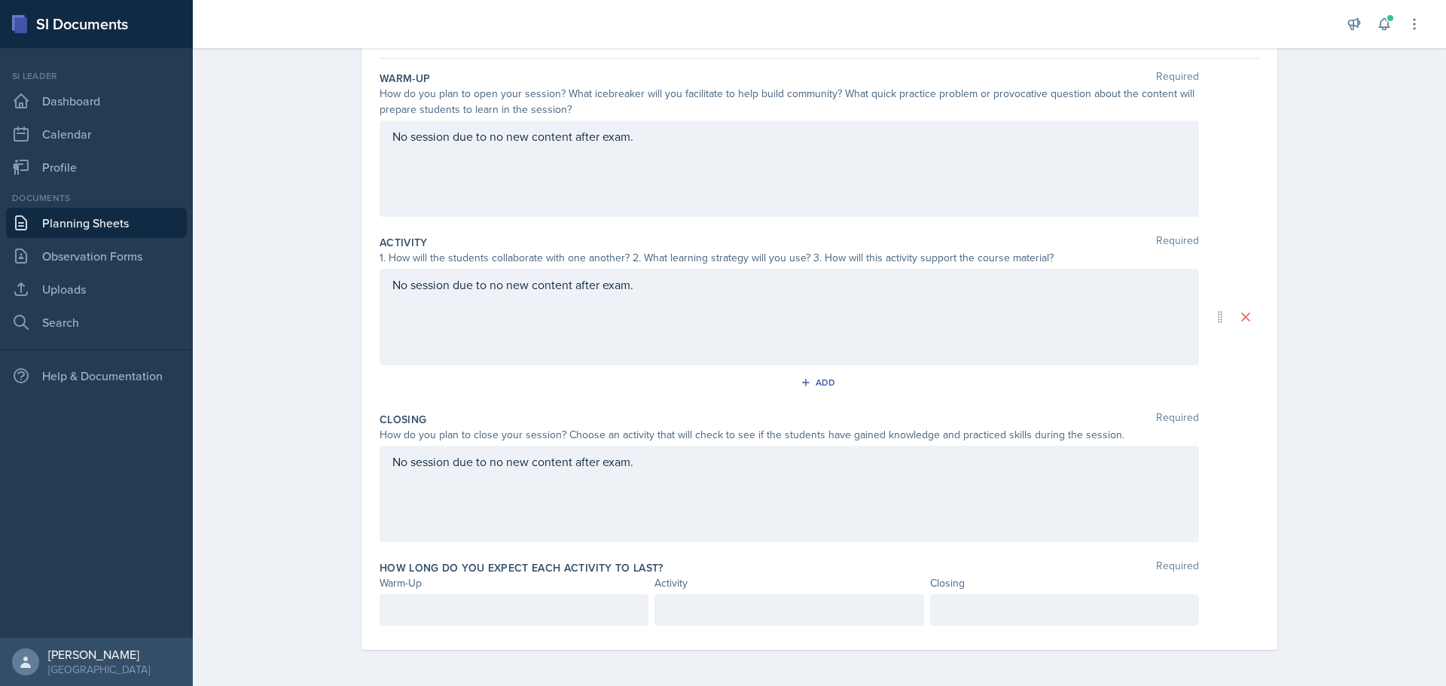
scroll to position [160, 0]
click at [506, 603] on p at bounding box center [513, 610] width 243 height 18
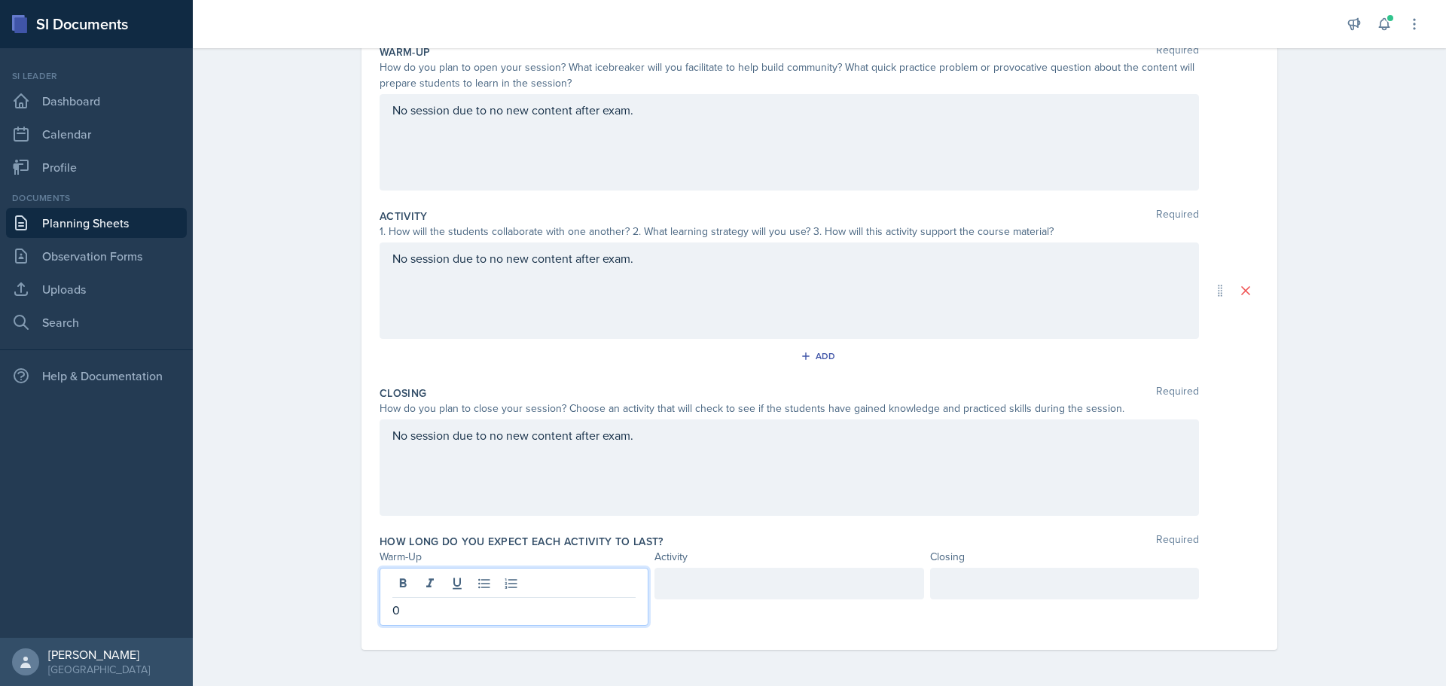
click at [753, 578] on div at bounding box center [788, 584] width 269 height 32
click at [992, 584] on div at bounding box center [1064, 584] width 269 height 32
click at [1222, 551] on div "Warm-Up Activity Closing" at bounding box center [818, 557] width 879 height 16
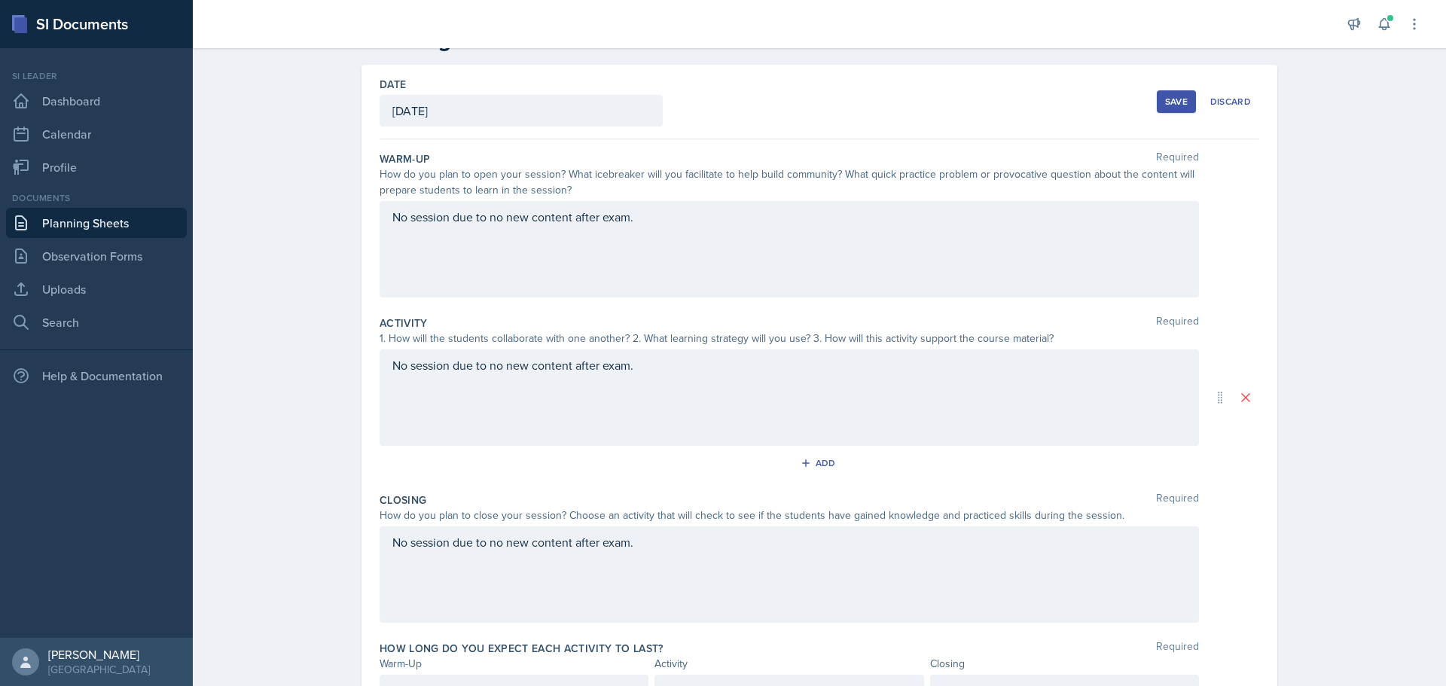
scroll to position [0, 0]
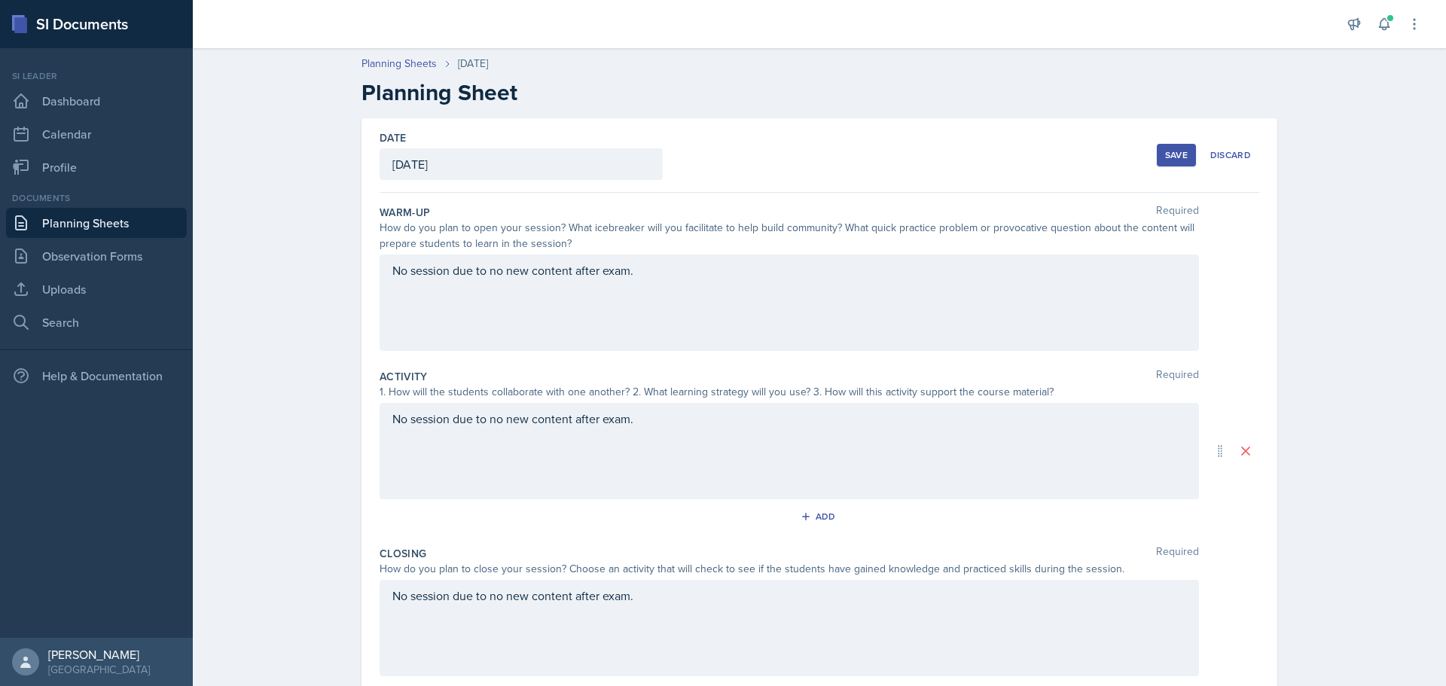
click at [1165, 155] on div "Save" at bounding box center [1176, 155] width 23 height 12
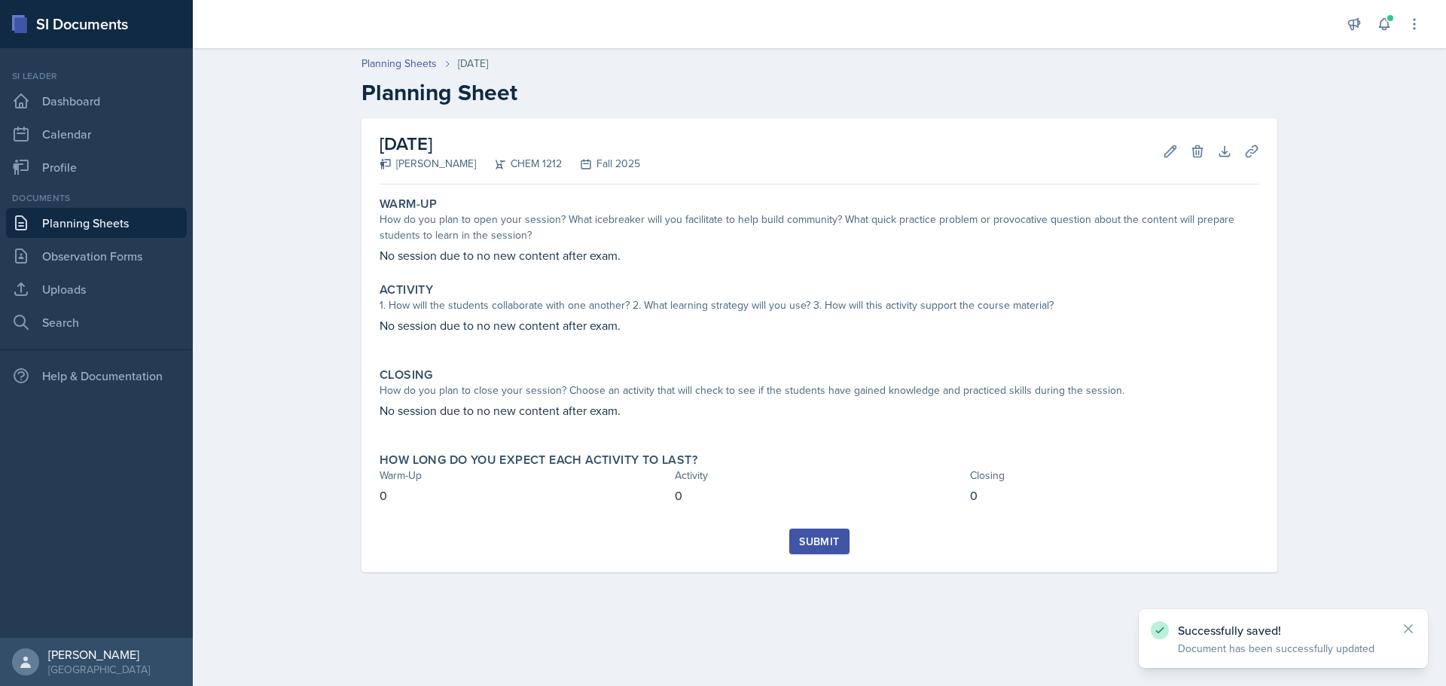
click at [830, 544] on div "Submit" at bounding box center [819, 541] width 40 height 12
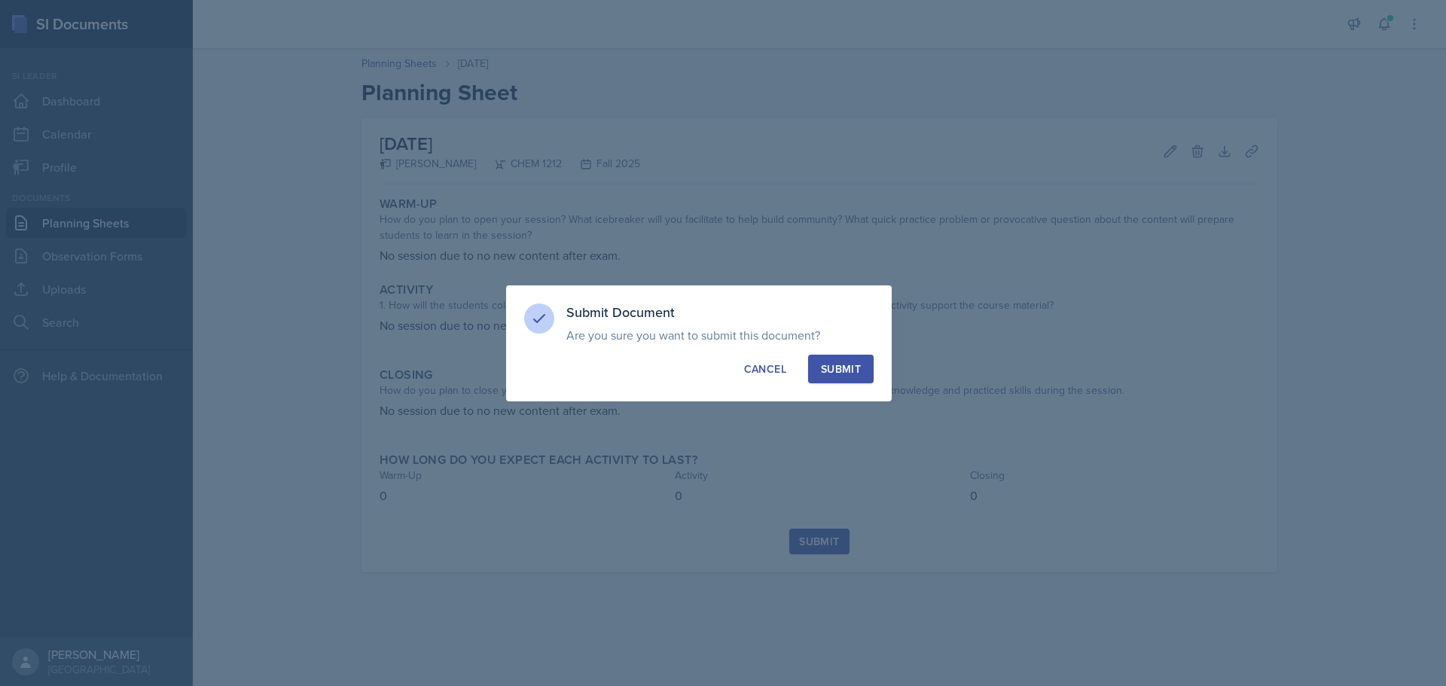
click at [843, 373] on div "Submit" at bounding box center [841, 368] width 40 height 15
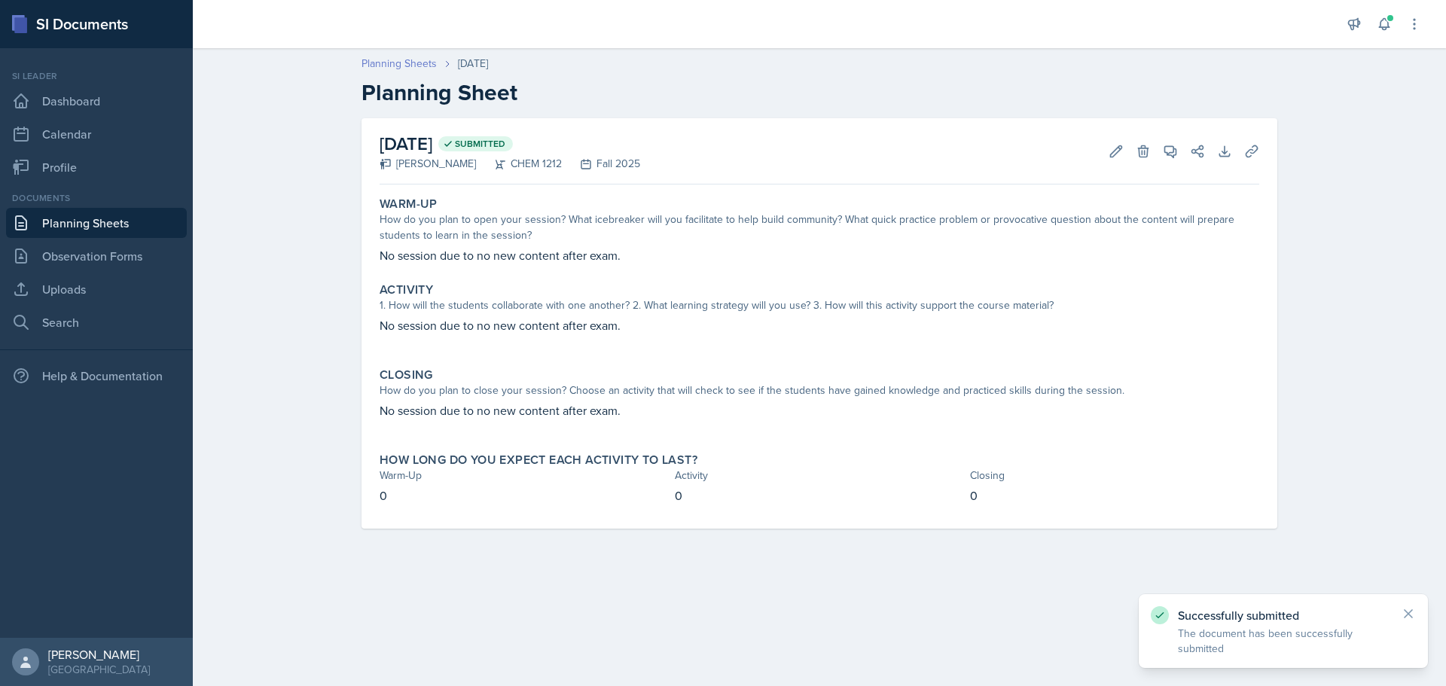
click at [407, 66] on link "Planning Sheets" at bounding box center [398, 64] width 75 height 16
